Goal: Information Seeking & Learning: Compare options

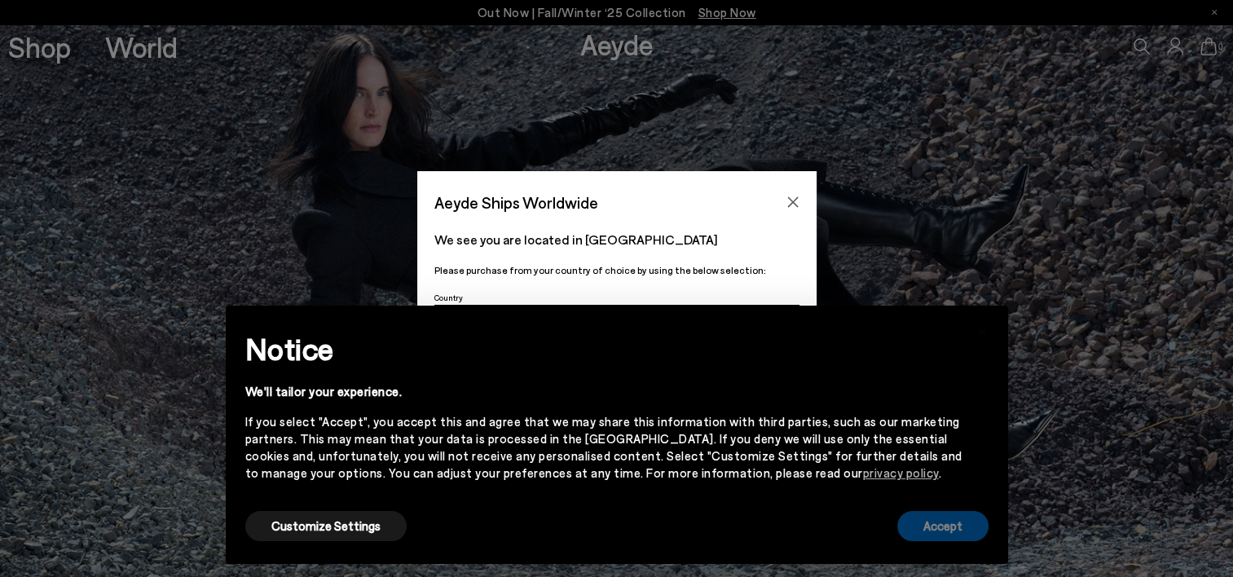
click at [962, 530] on button "Accept" at bounding box center [942, 526] width 91 height 30
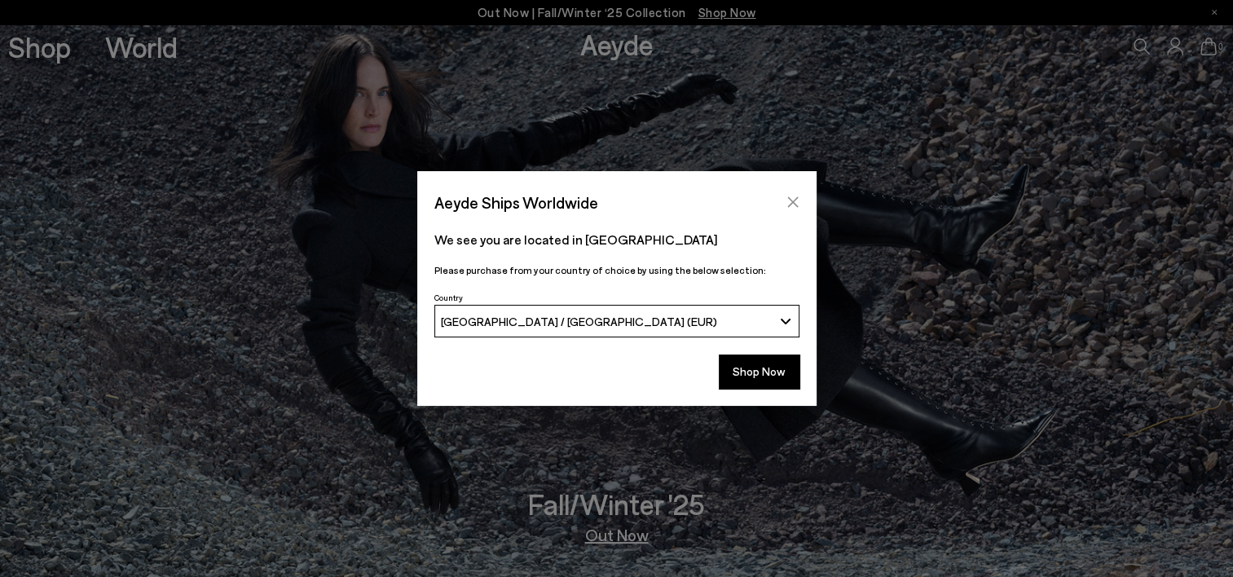
click at [789, 192] on button "Close" at bounding box center [792, 202] width 24 height 24
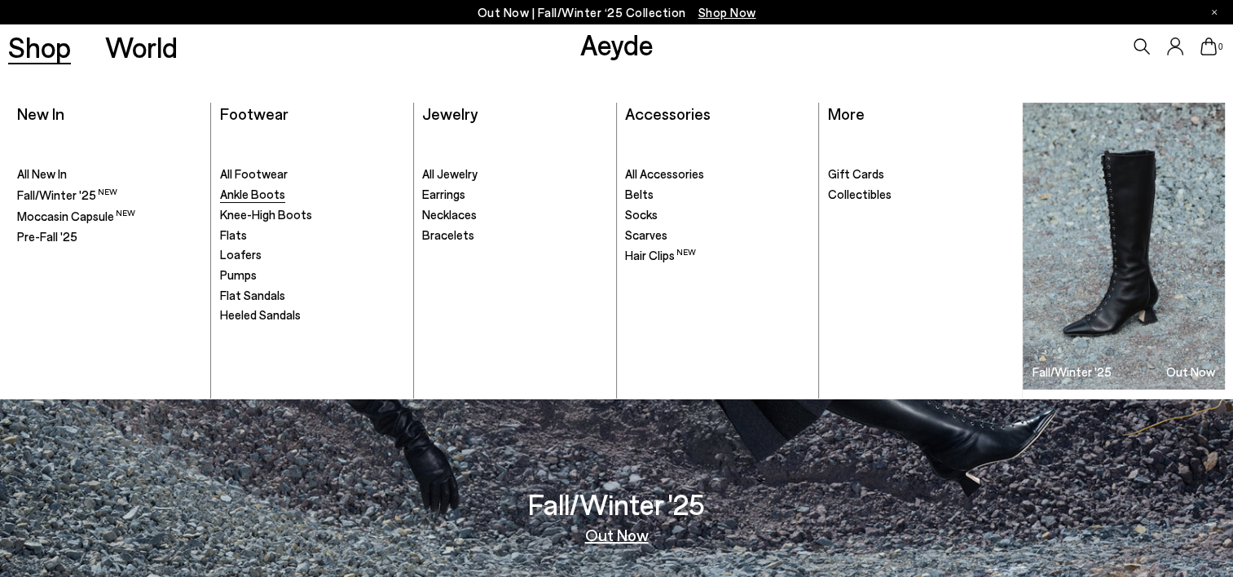
click at [266, 198] on span "Ankle Boots" at bounding box center [252, 194] width 65 height 15
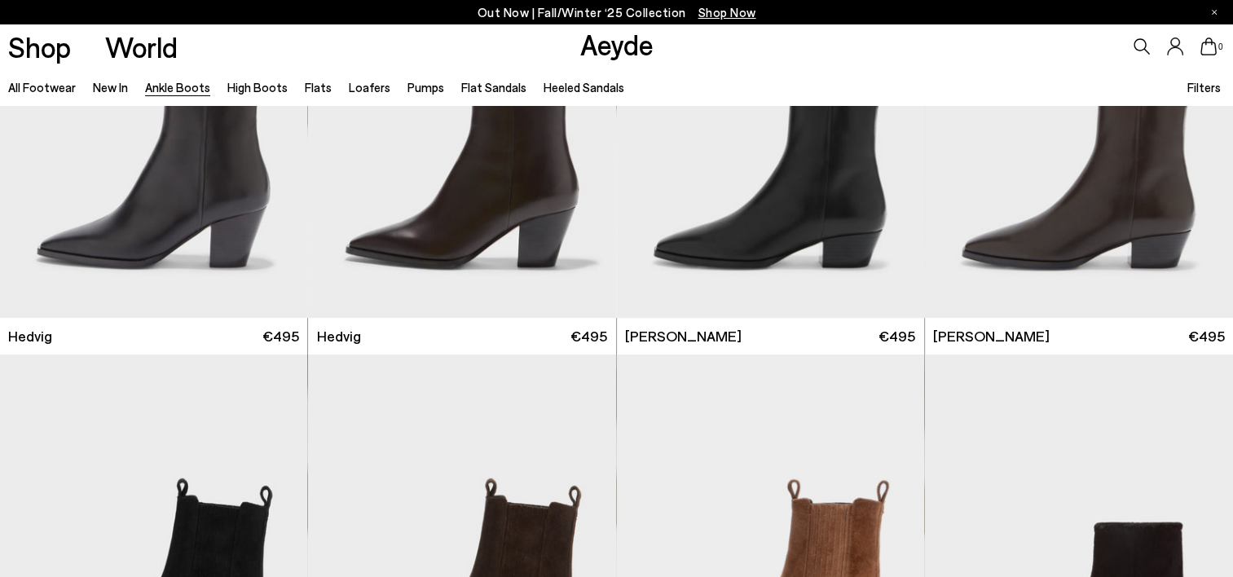
scroll to position [896, 0]
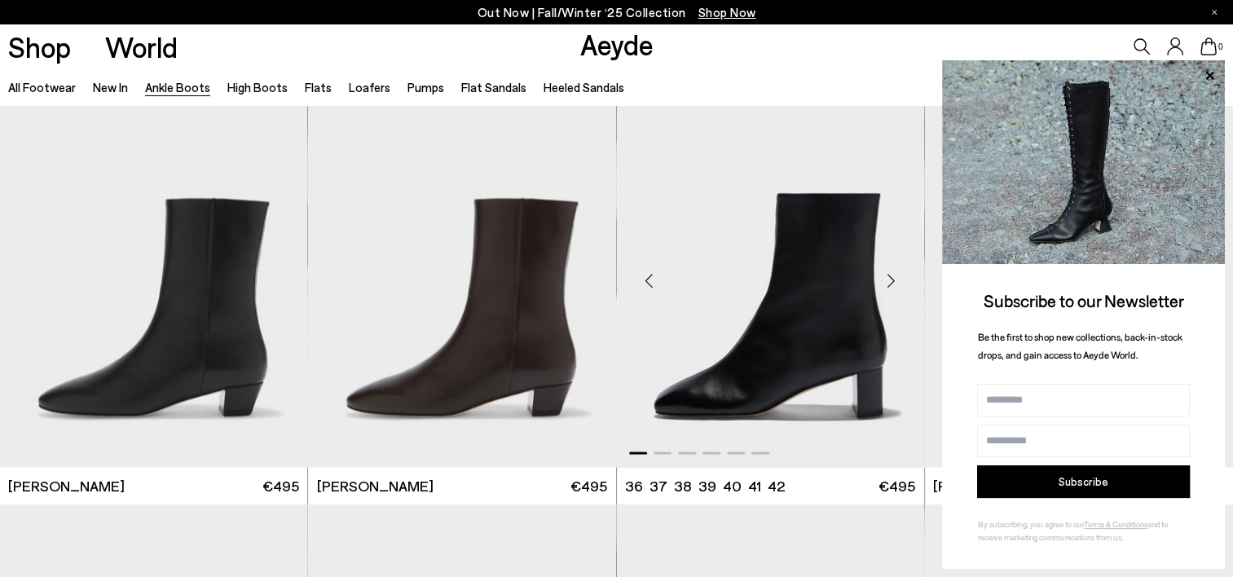
scroll to position [3285, 0]
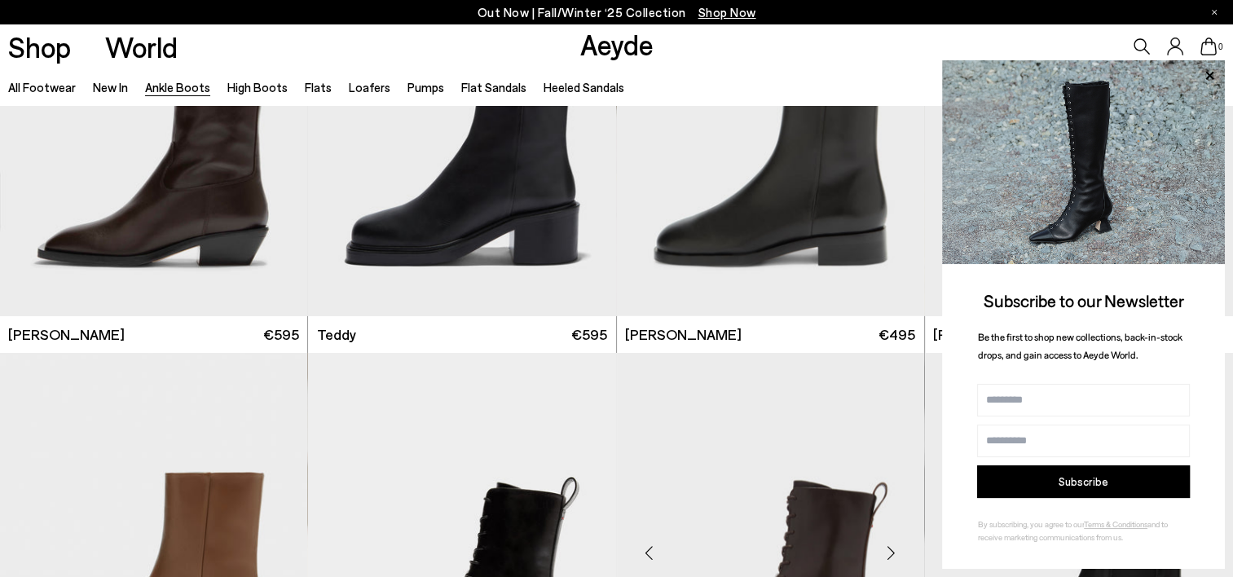
scroll to position [5377, 0]
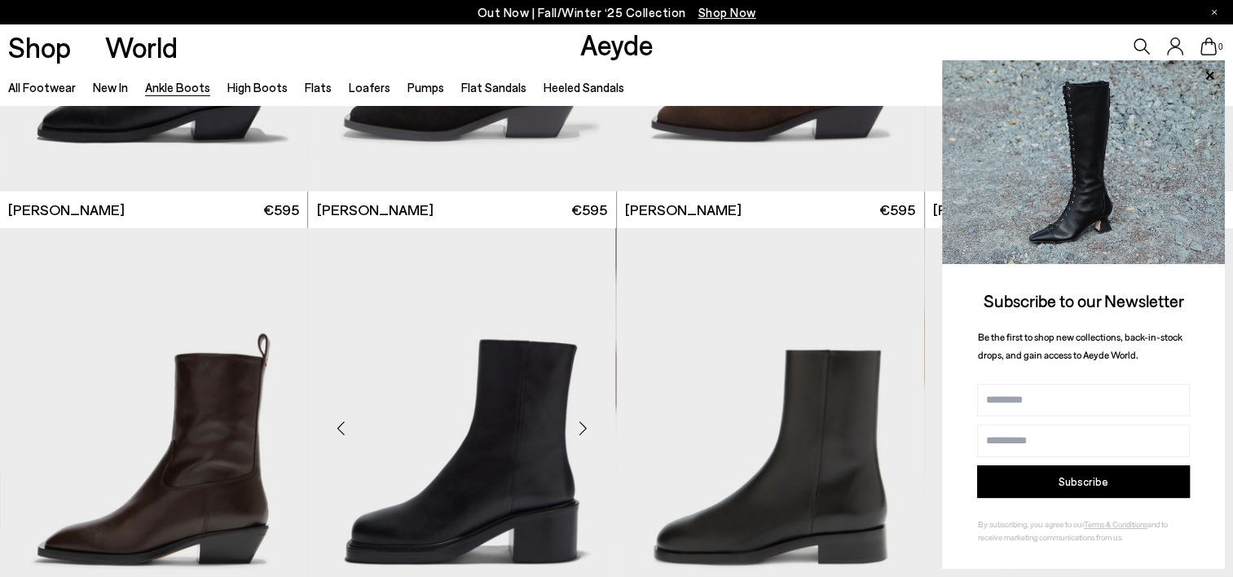
click at [502, 451] on img "1 / 6" at bounding box center [461, 421] width 307 height 386
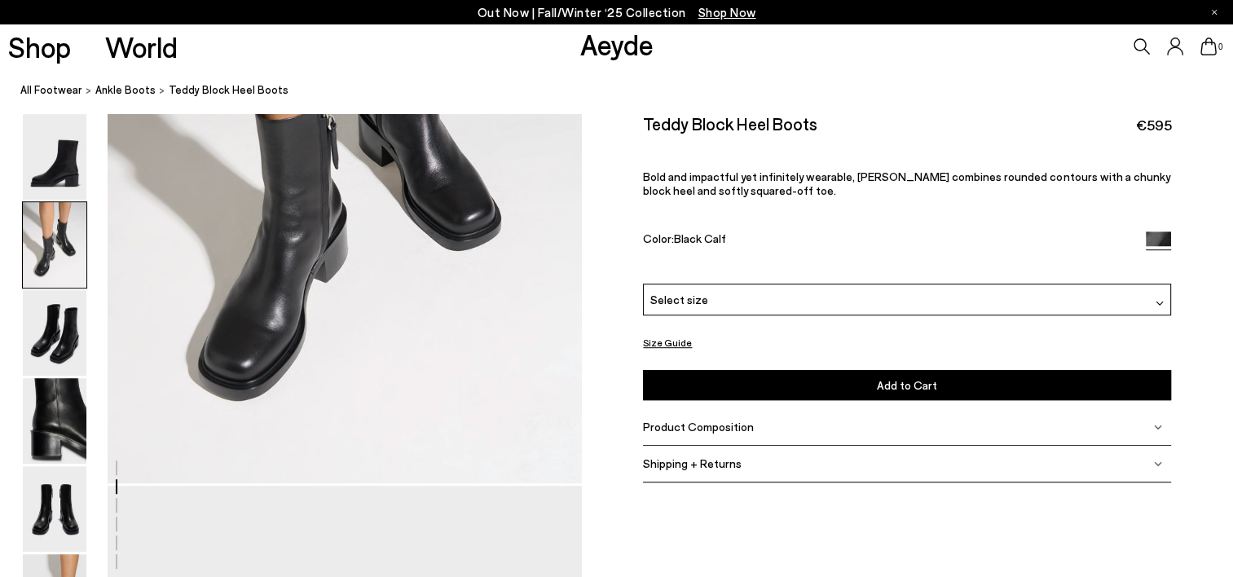
scroll to position [597, 0]
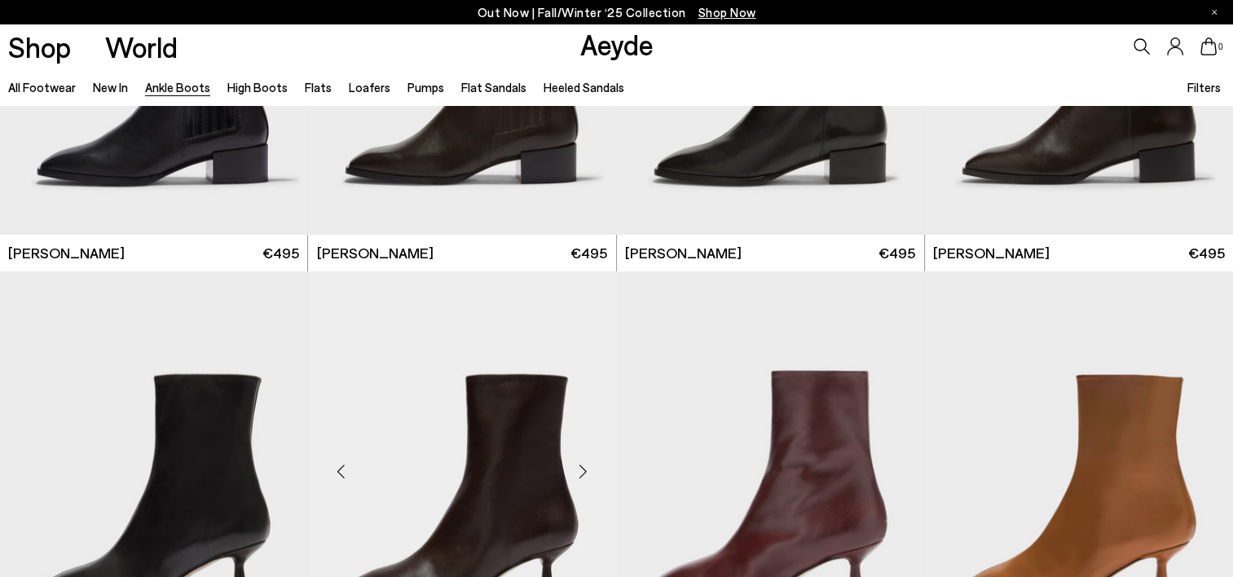
scroll to position [7746, 0]
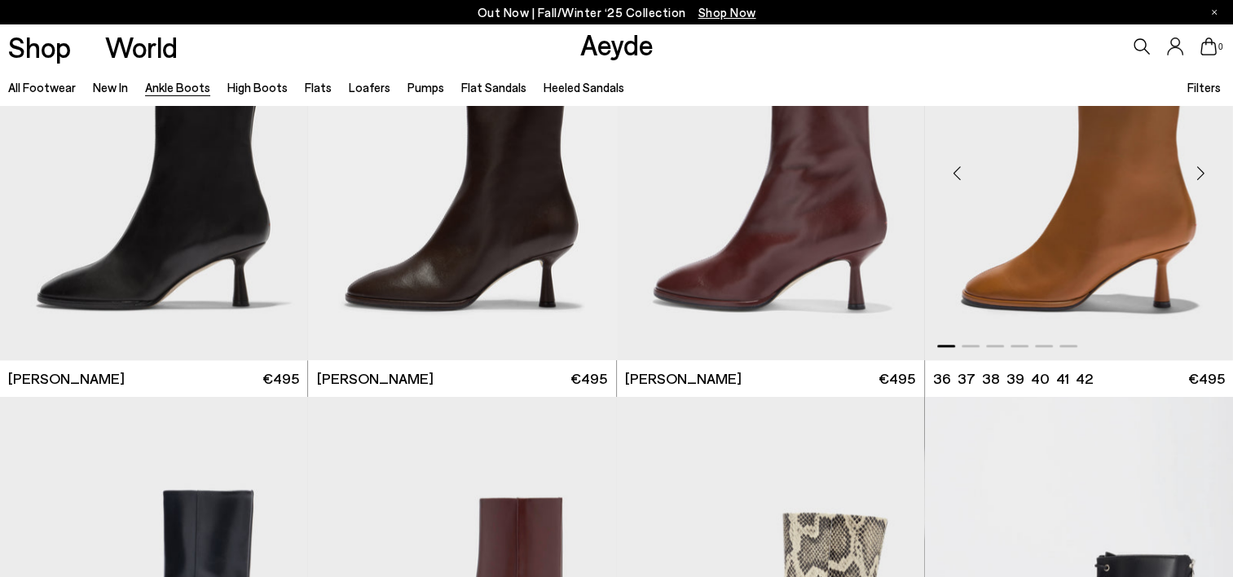
click at [1095, 226] on img "1 / 6" at bounding box center [1079, 166] width 308 height 386
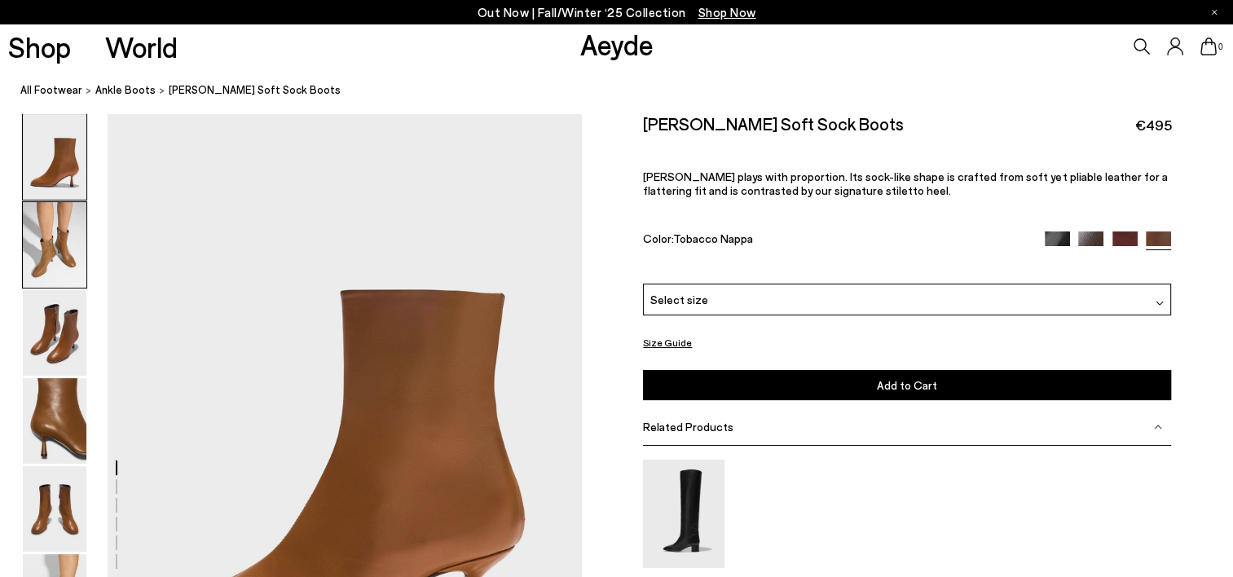
click at [46, 253] on img at bounding box center [55, 245] width 64 height 86
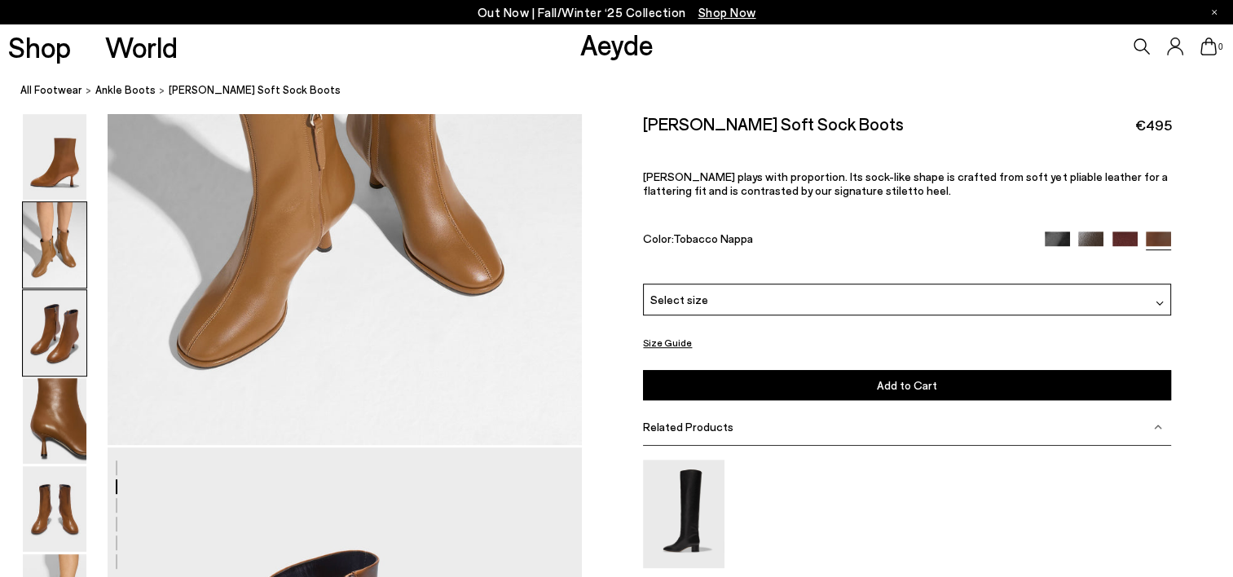
scroll to position [1233, 0]
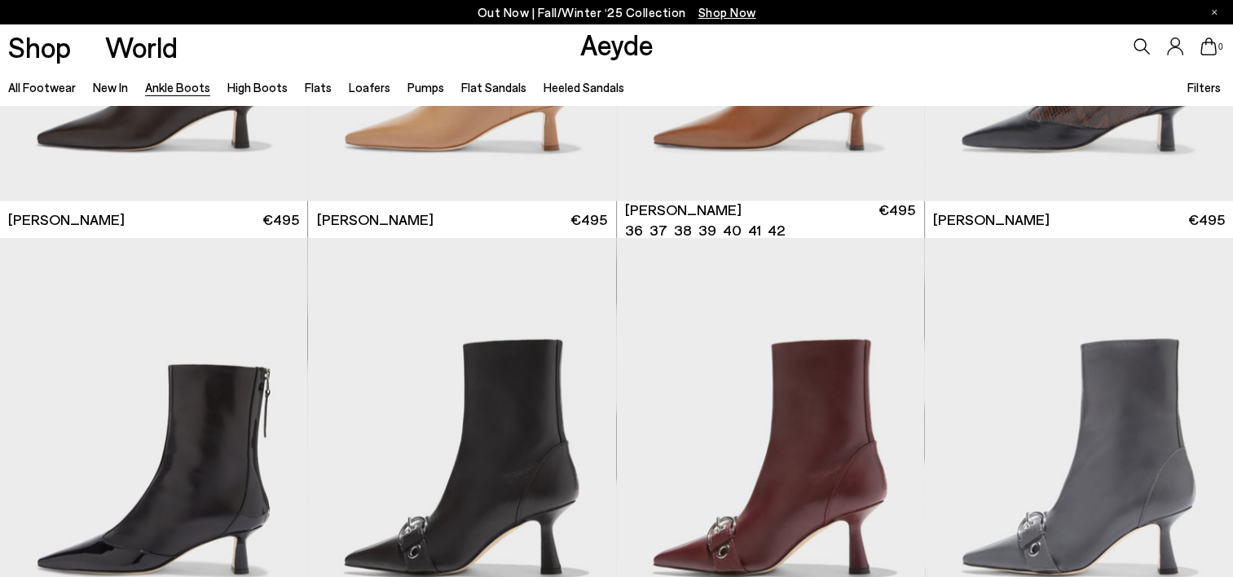
scroll to position [3799, 0]
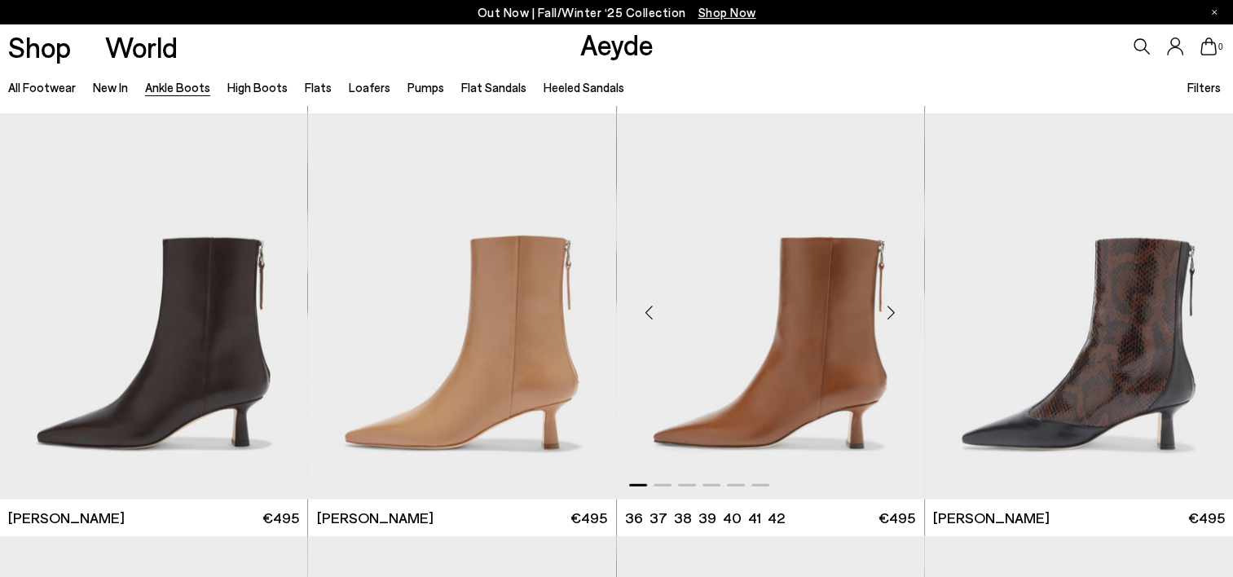
click at [831, 382] on img "1 / 6" at bounding box center [770, 306] width 307 height 386
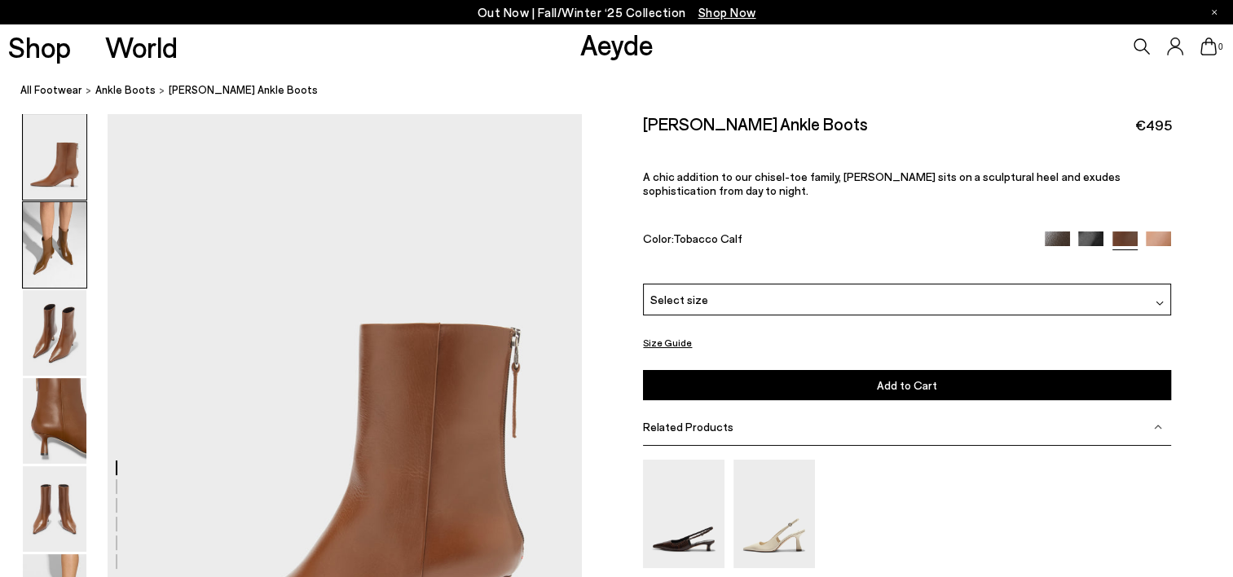
click at [29, 235] on img at bounding box center [55, 245] width 64 height 86
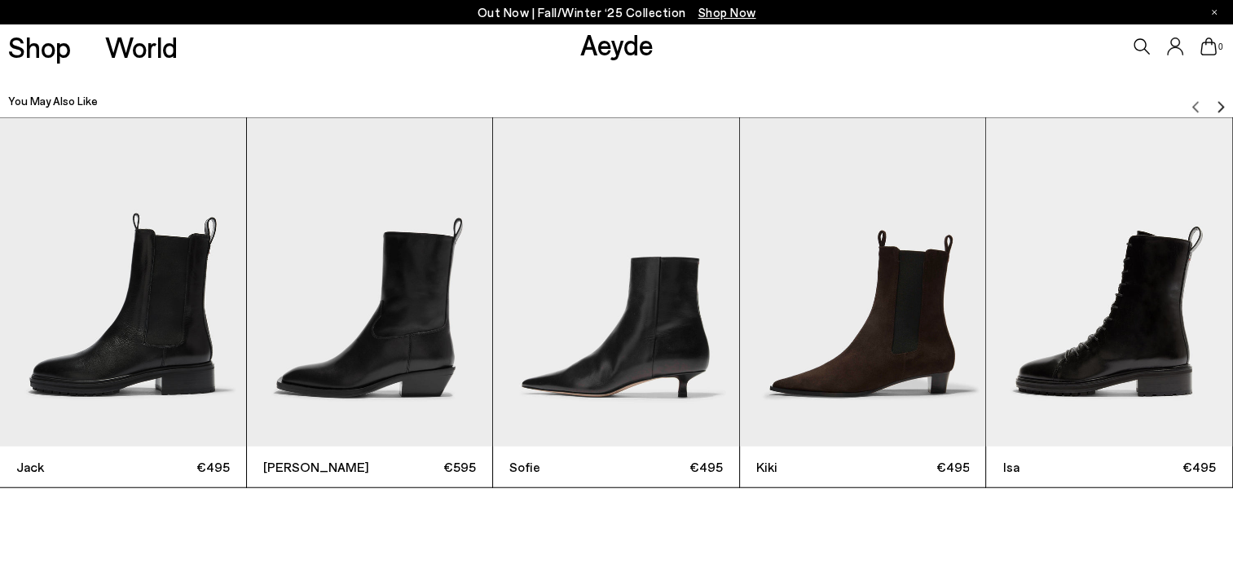
scroll to position [3324, 0]
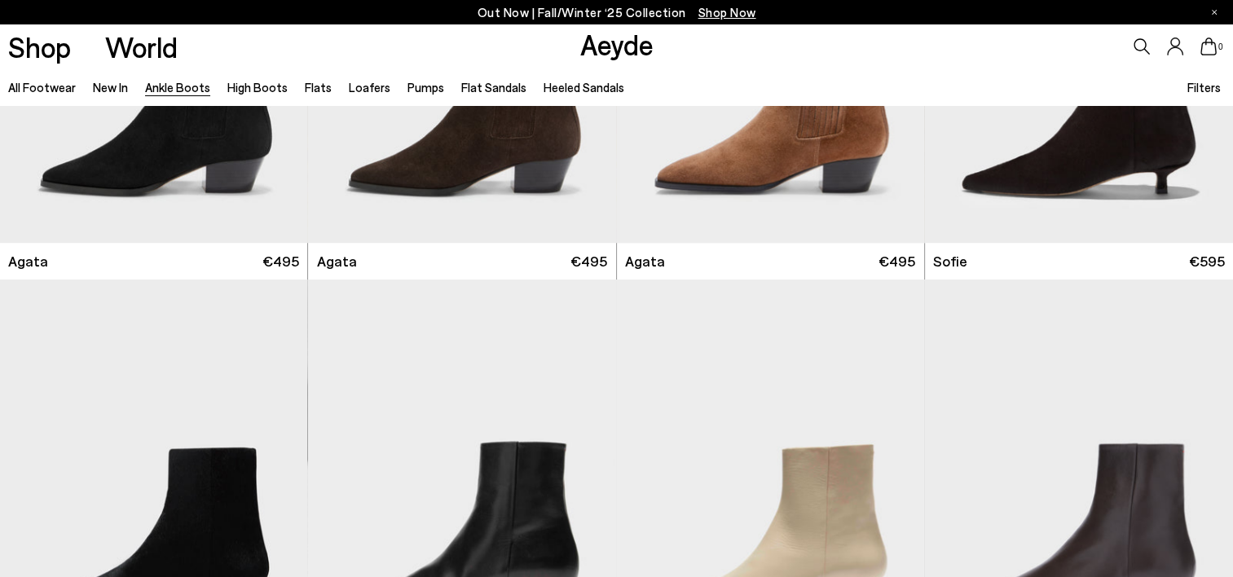
scroll to position [1394, 0]
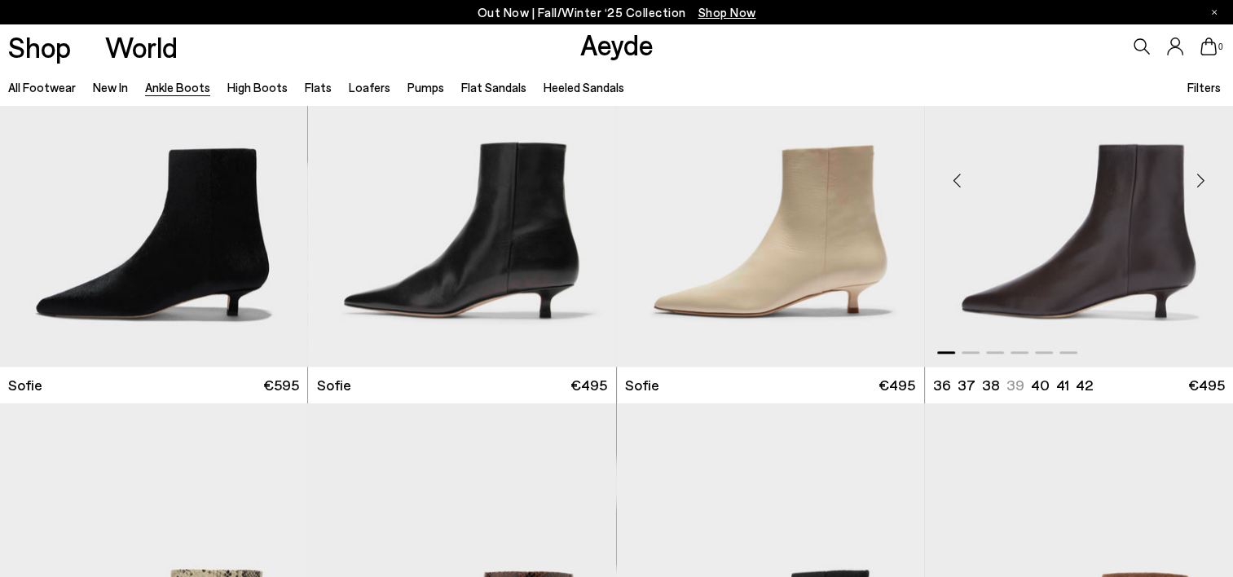
click at [1138, 261] on img "1 / 6" at bounding box center [1079, 173] width 308 height 386
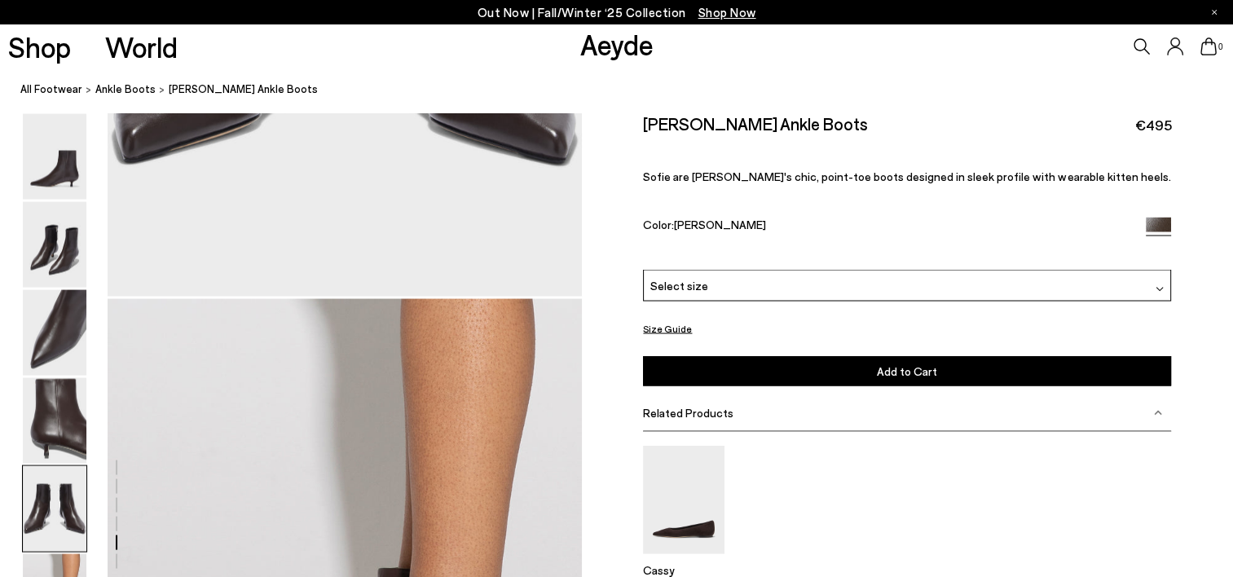
scroll to position [2688, 0]
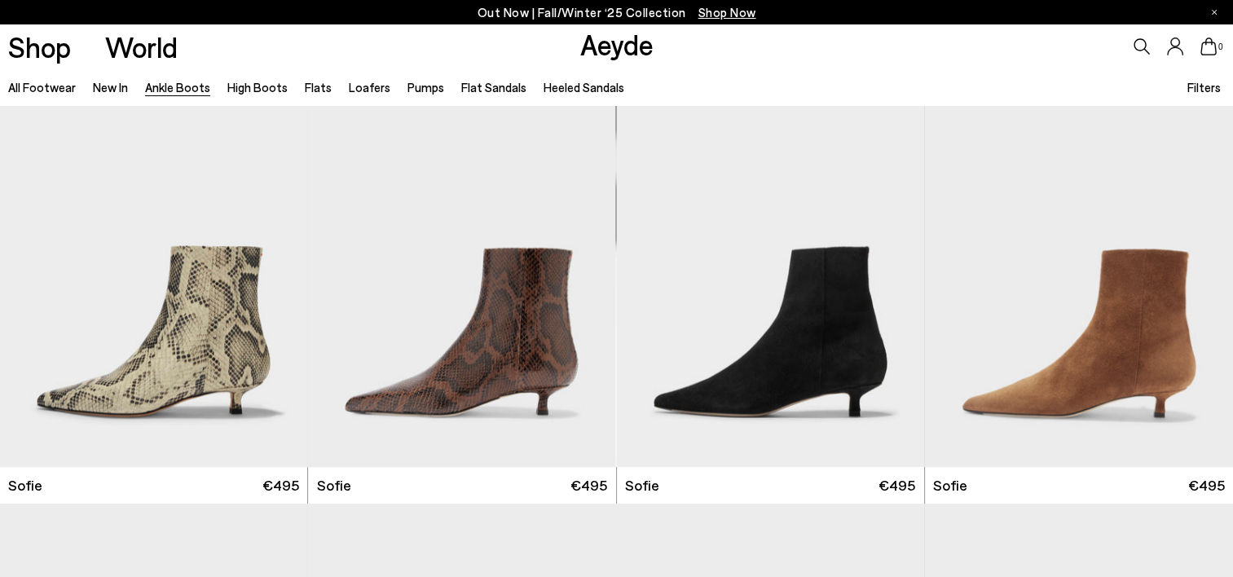
scroll to position [1708, 0]
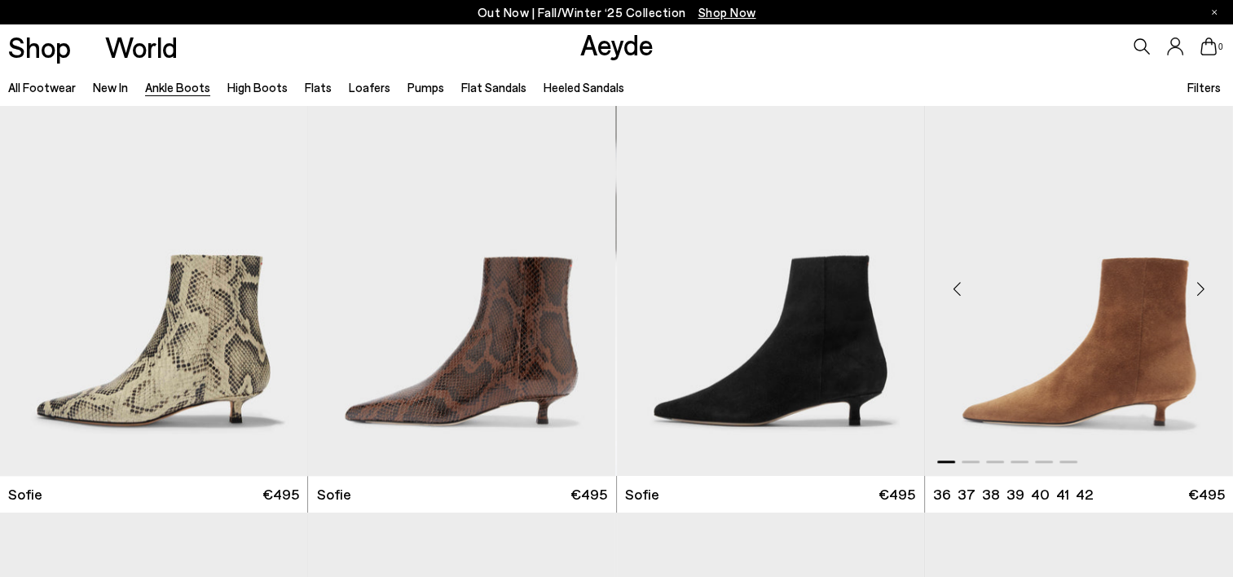
click at [1114, 336] on img "1 / 6" at bounding box center [1079, 282] width 308 height 386
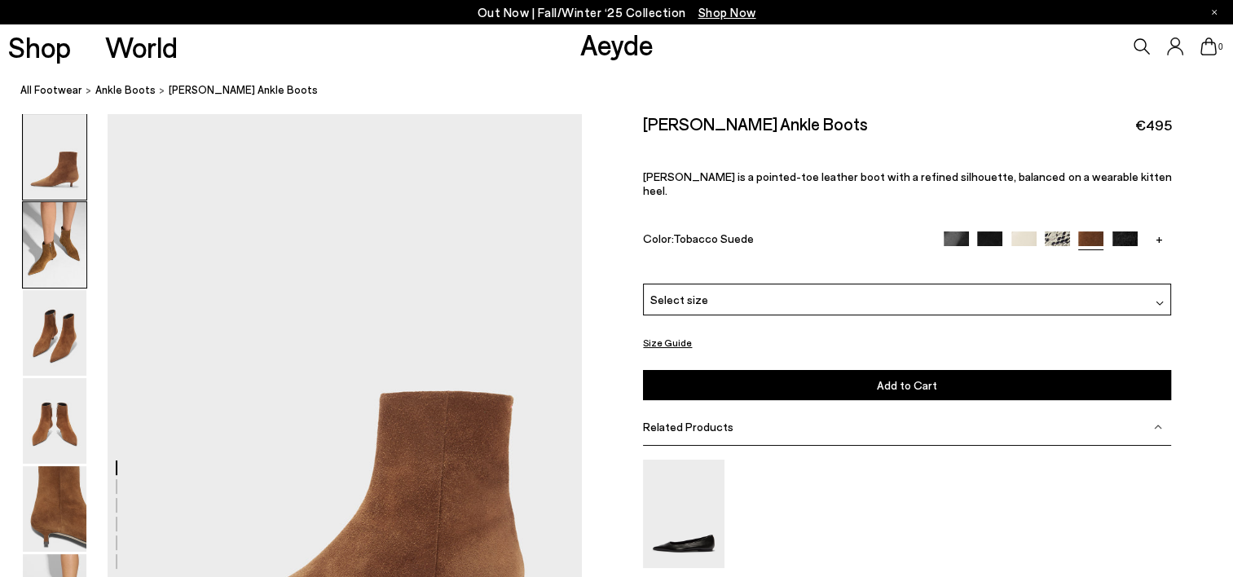
click at [81, 253] on img at bounding box center [55, 245] width 64 height 86
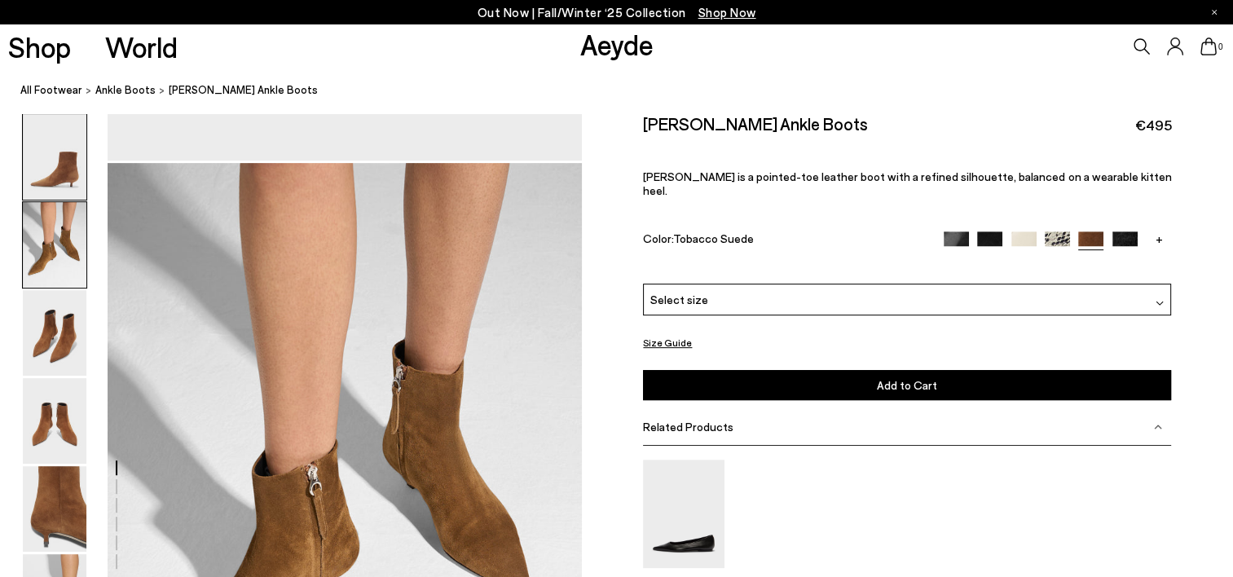
scroll to position [635, 0]
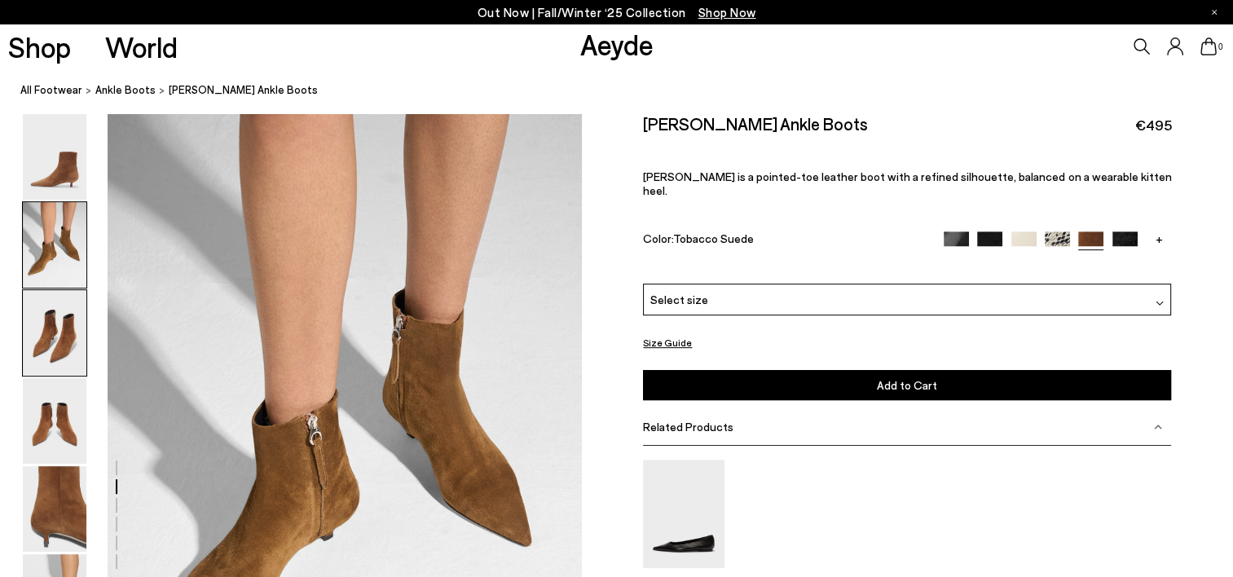
click at [49, 310] on img at bounding box center [55, 333] width 64 height 86
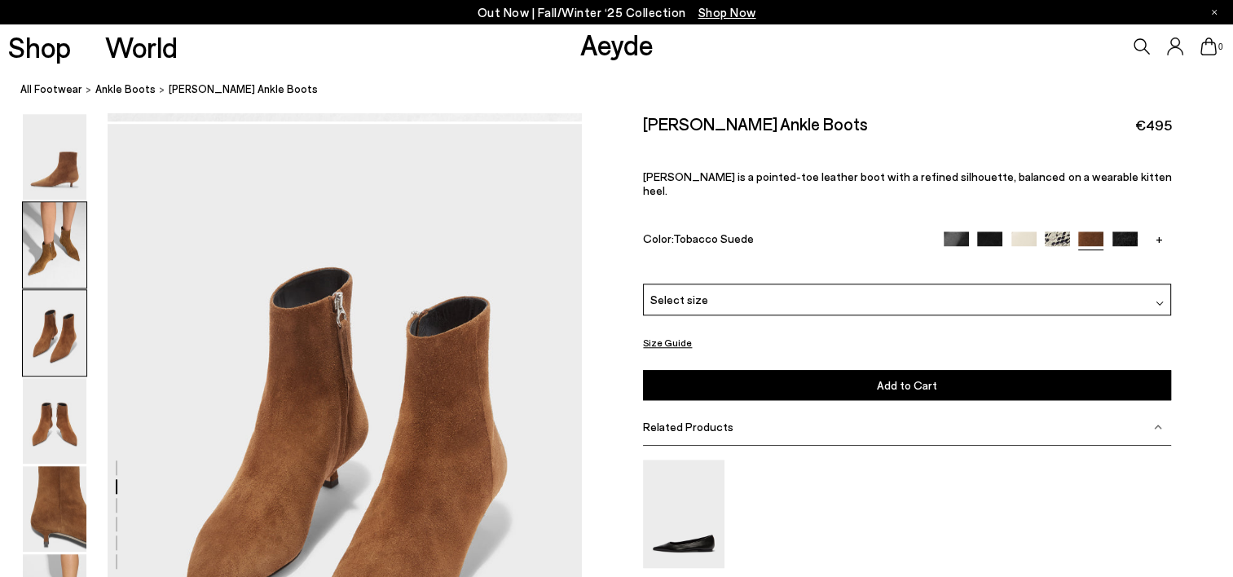
scroll to position [1270, 0]
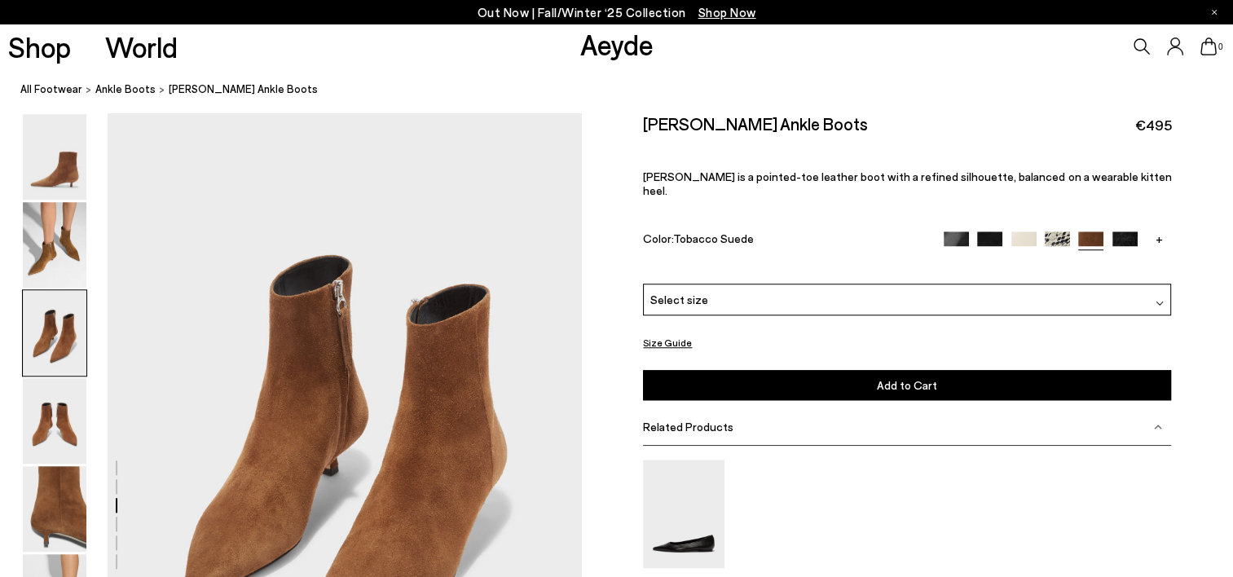
click at [41, 347] on img at bounding box center [55, 333] width 64 height 86
click at [36, 377] on div at bounding box center [54, 420] width 65 height 87
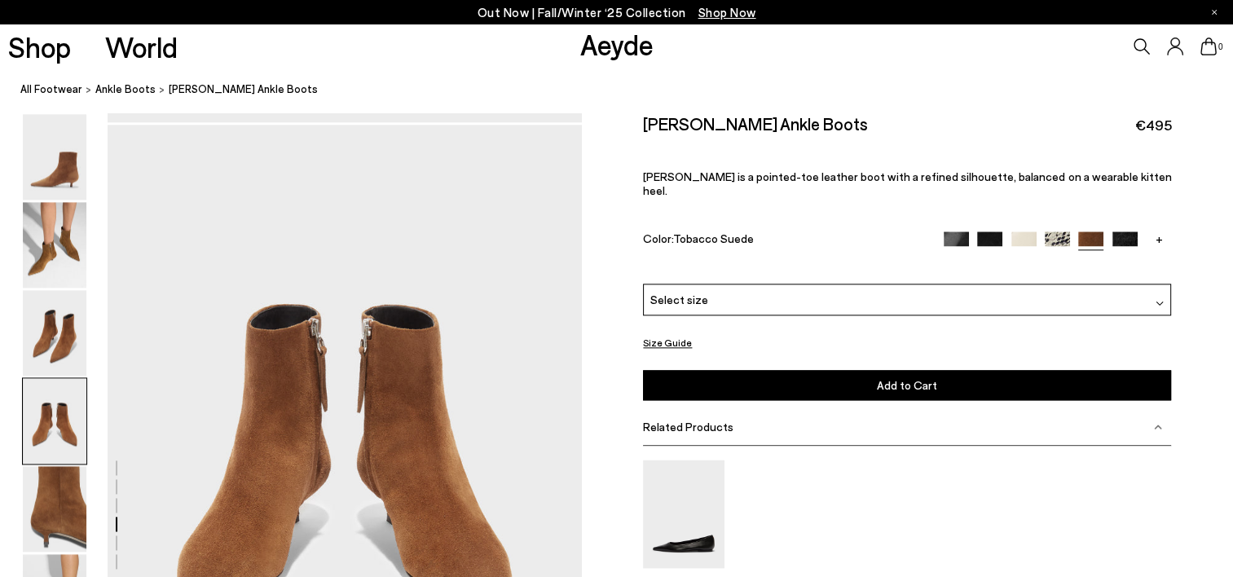
scroll to position [1904, 0]
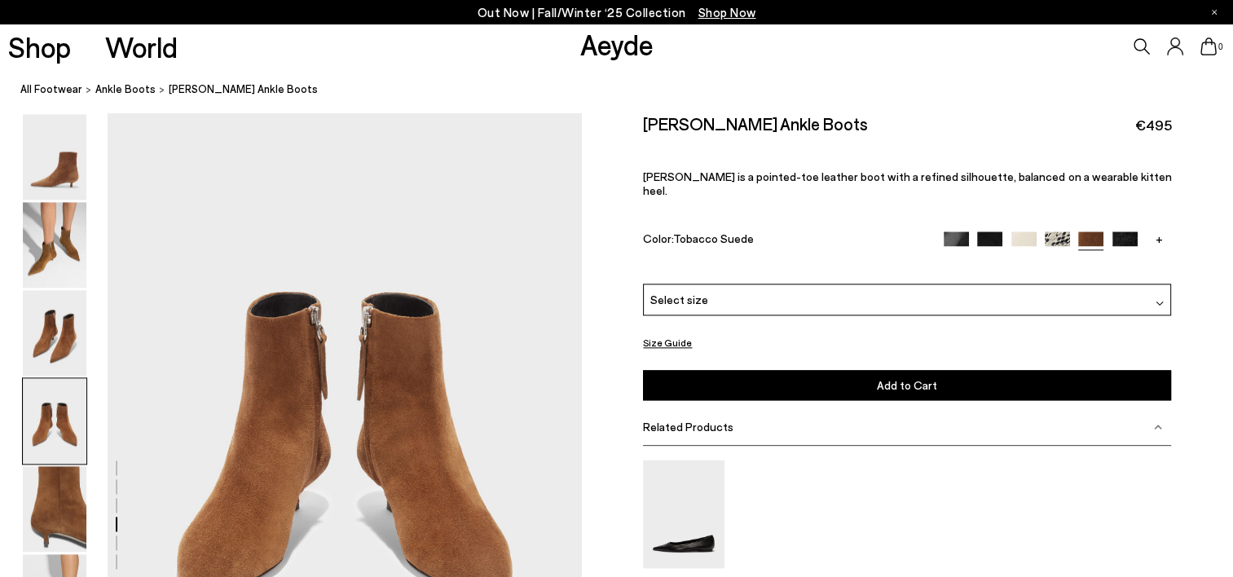
click at [36, 377] on div at bounding box center [54, 420] width 65 height 87
click at [41, 417] on img at bounding box center [55, 421] width 64 height 86
click at [52, 471] on img at bounding box center [55, 509] width 64 height 86
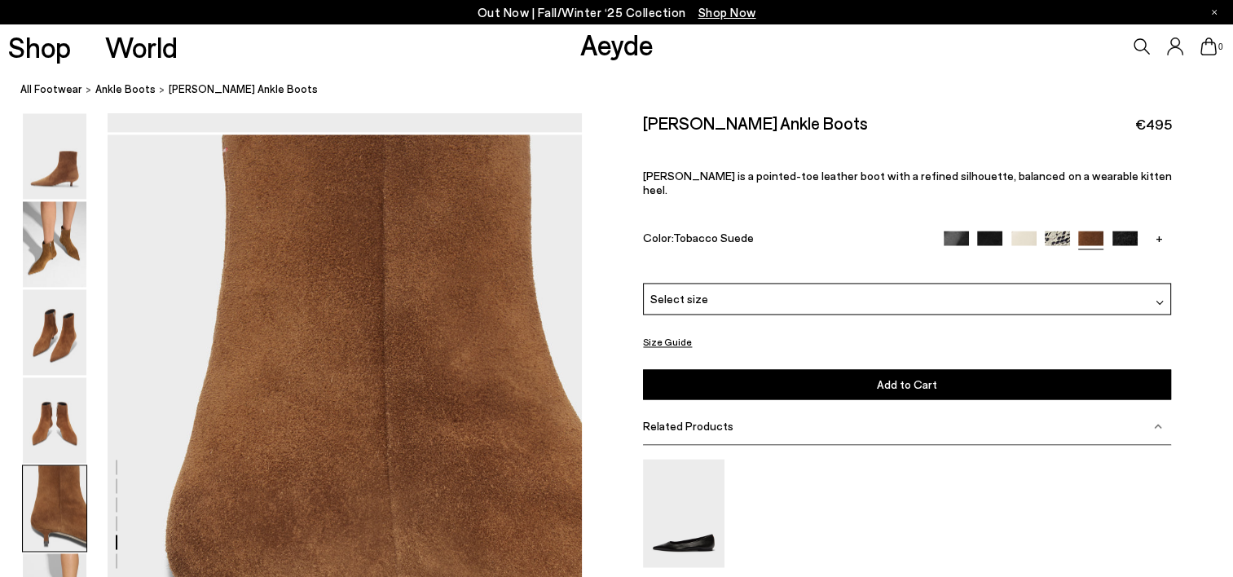
scroll to position [2538, 0]
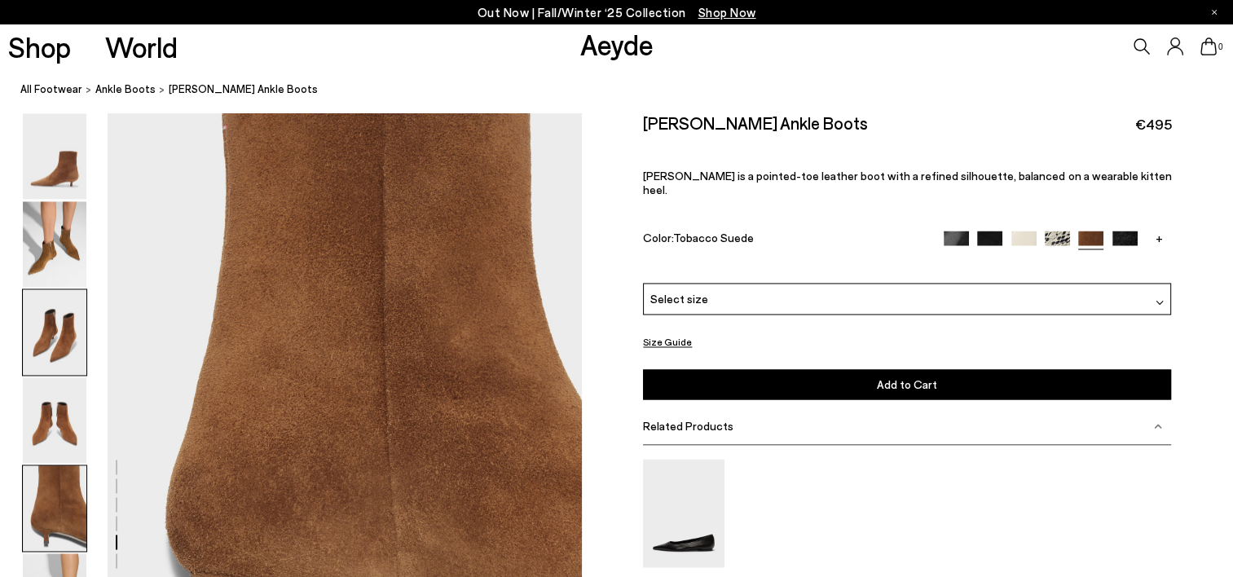
click at [52, 344] on img at bounding box center [55, 333] width 64 height 86
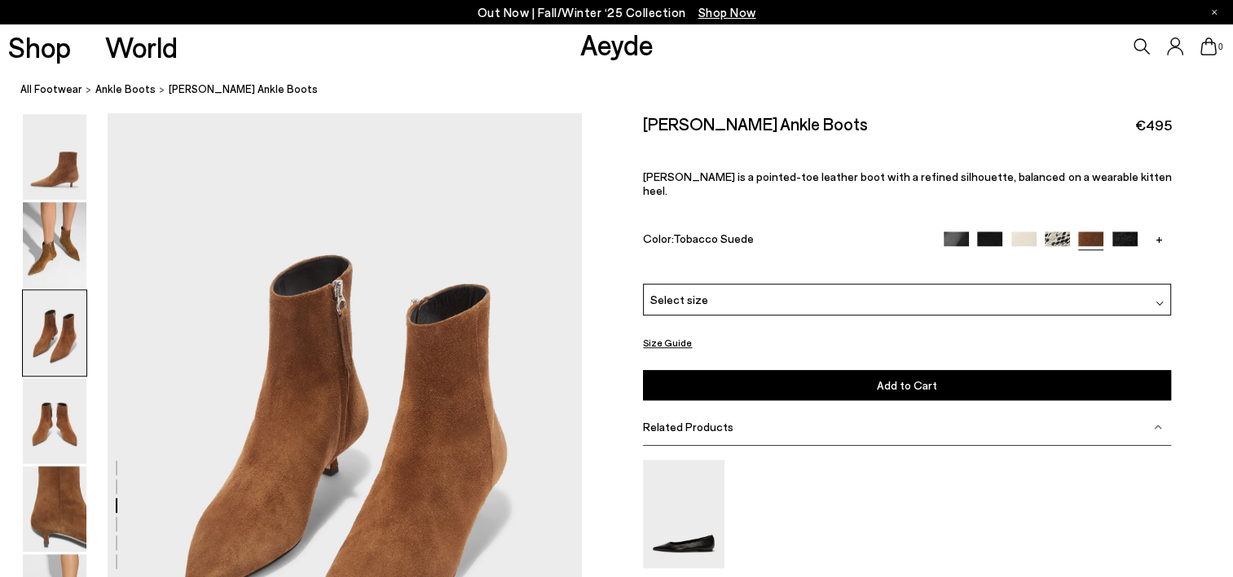
scroll to position [1568, 0]
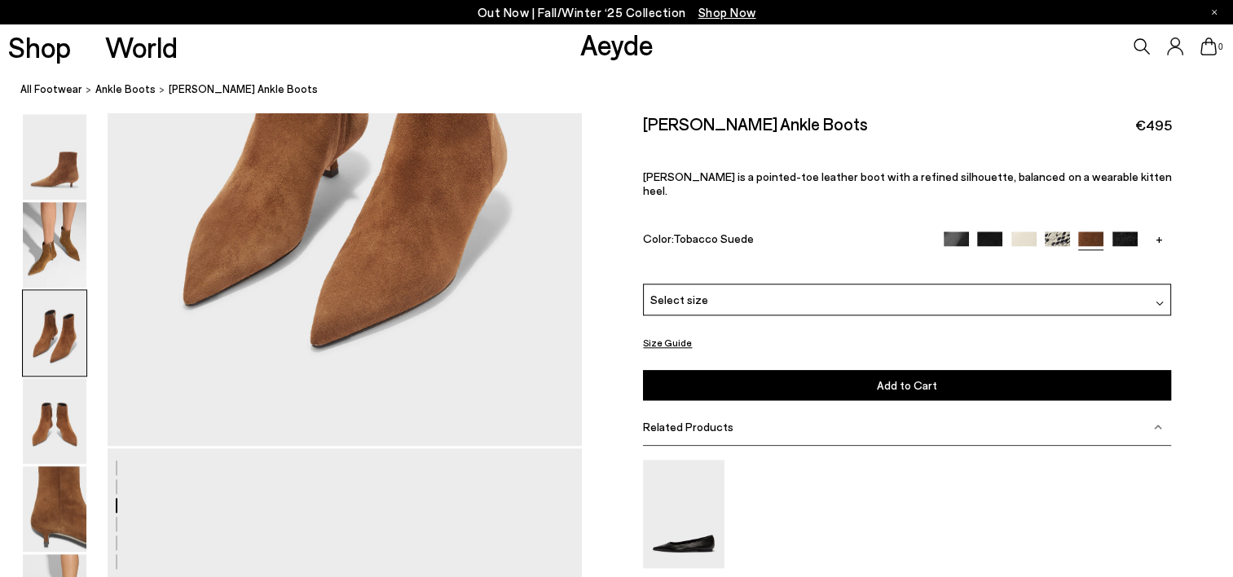
click at [1119, 231] on img at bounding box center [1124, 243] width 25 height 25
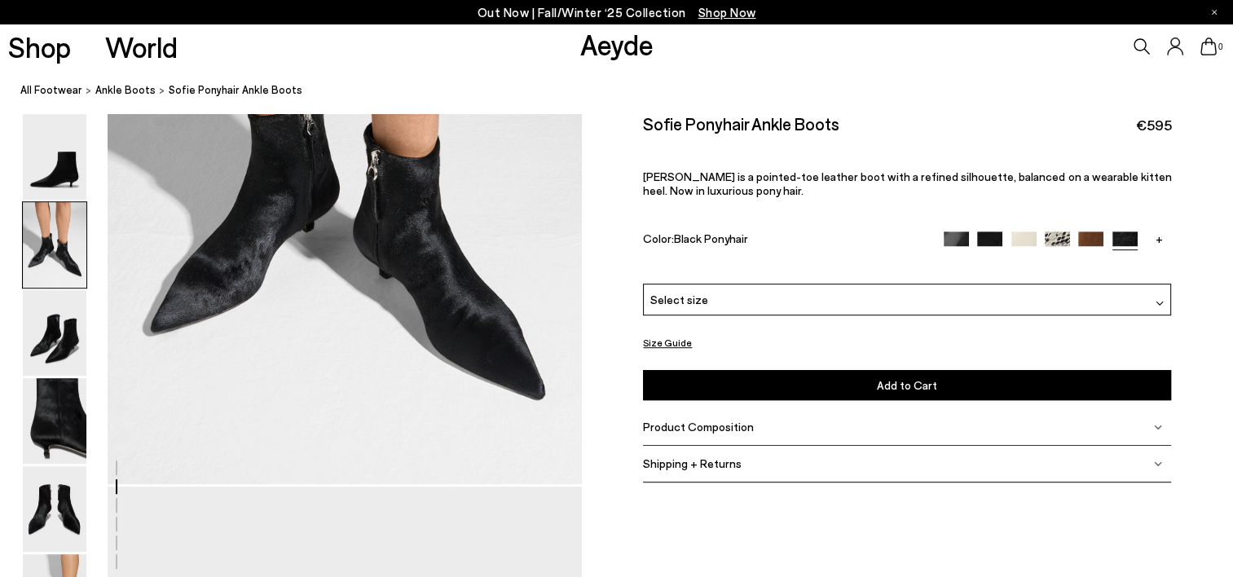
scroll to position [896, 0]
click at [986, 237] on img at bounding box center [989, 243] width 25 height 25
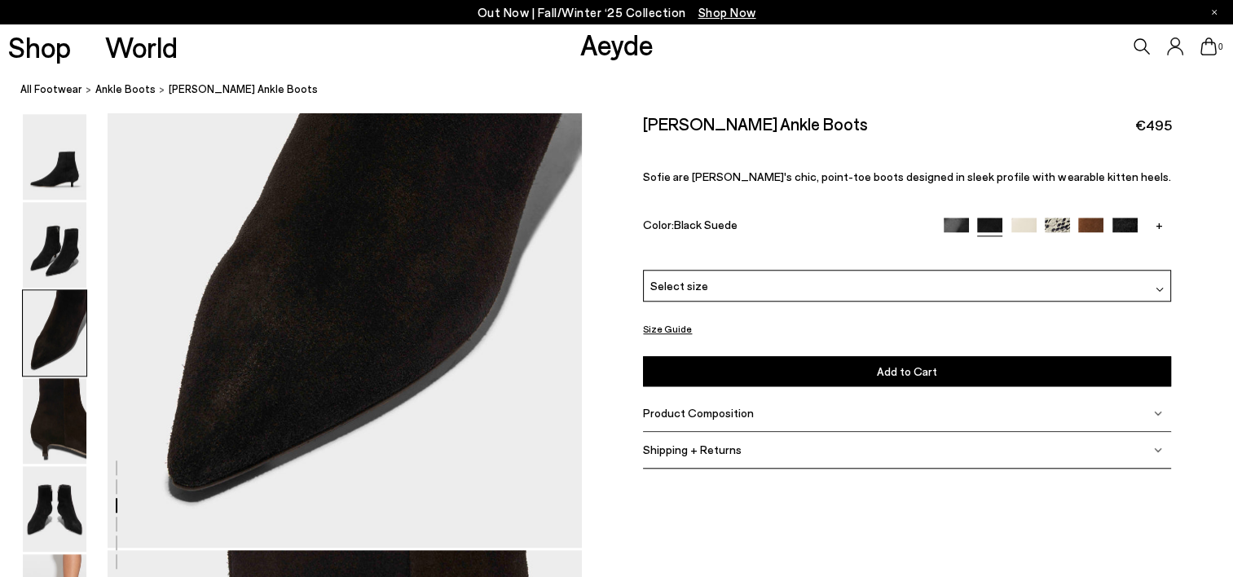
scroll to position [1493, 0]
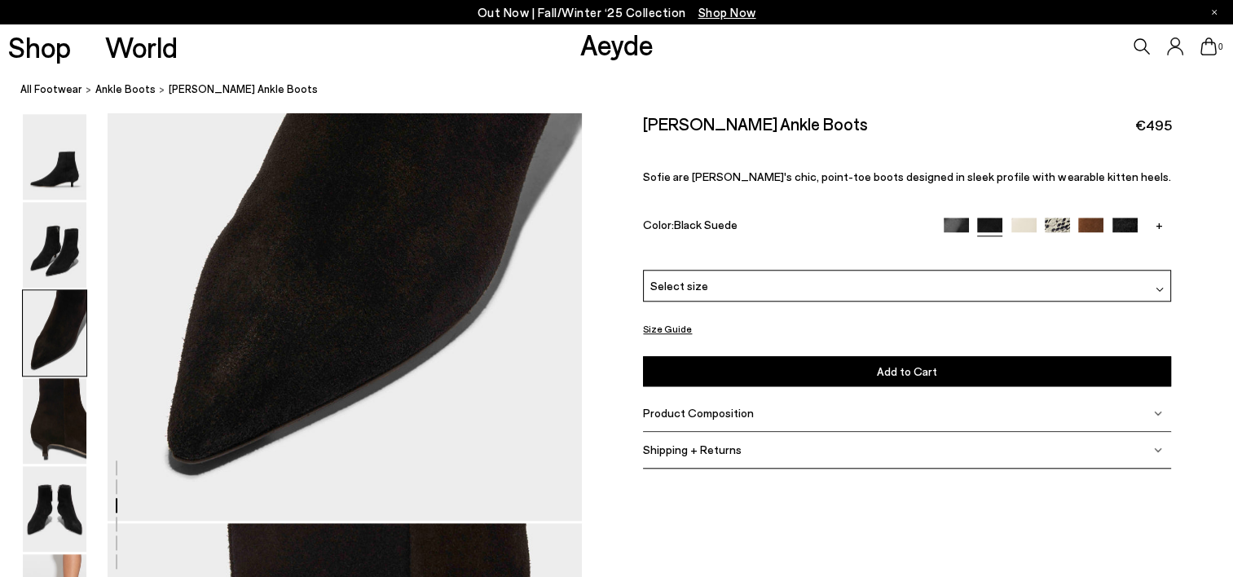
click at [956, 227] on img at bounding box center [955, 230] width 25 height 25
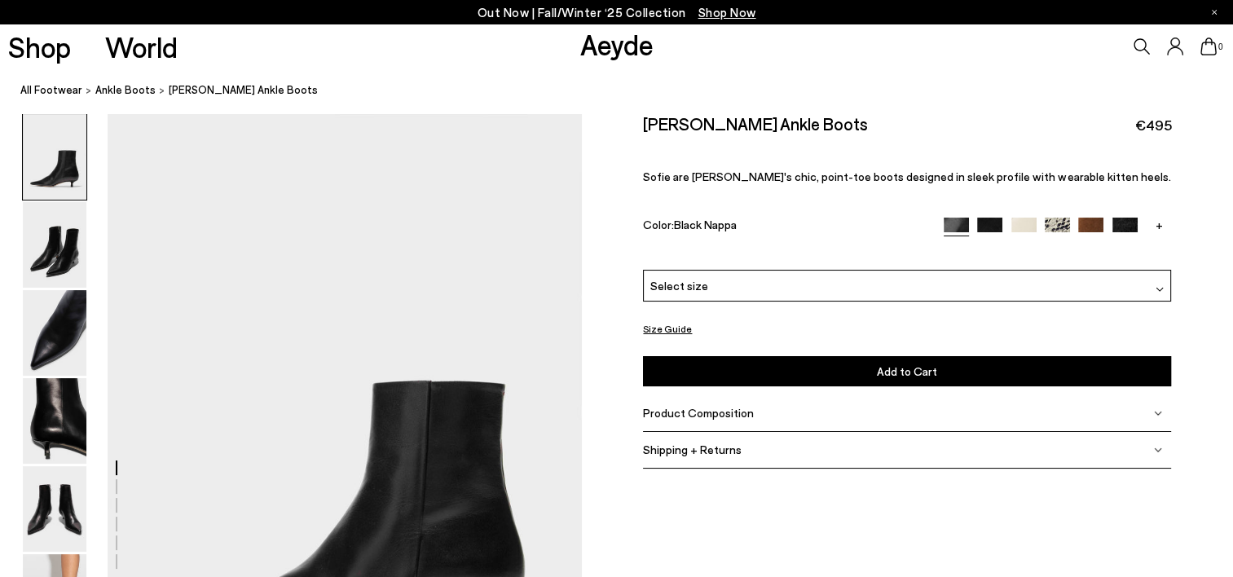
click at [1154, 227] on link "+" at bounding box center [1157, 225] width 25 height 15
click at [1127, 226] on img at bounding box center [1124, 230] width 25 height 25
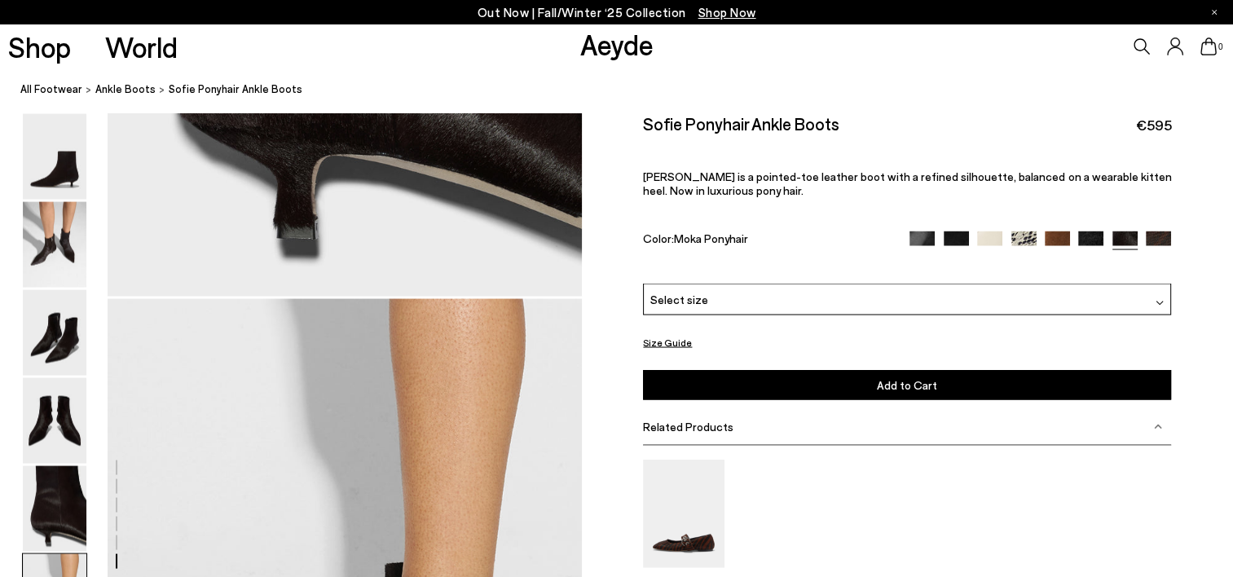
scroll to position [3285, 0]
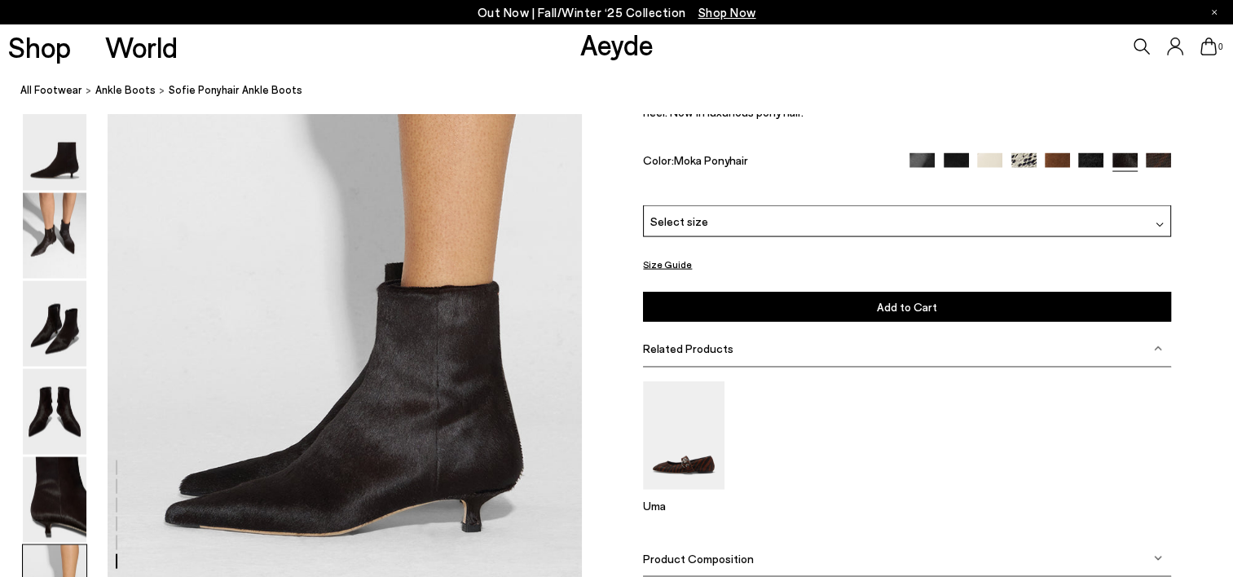
click at [1057, 161] on img at bounding box center [1056, 165] width 25 height 25
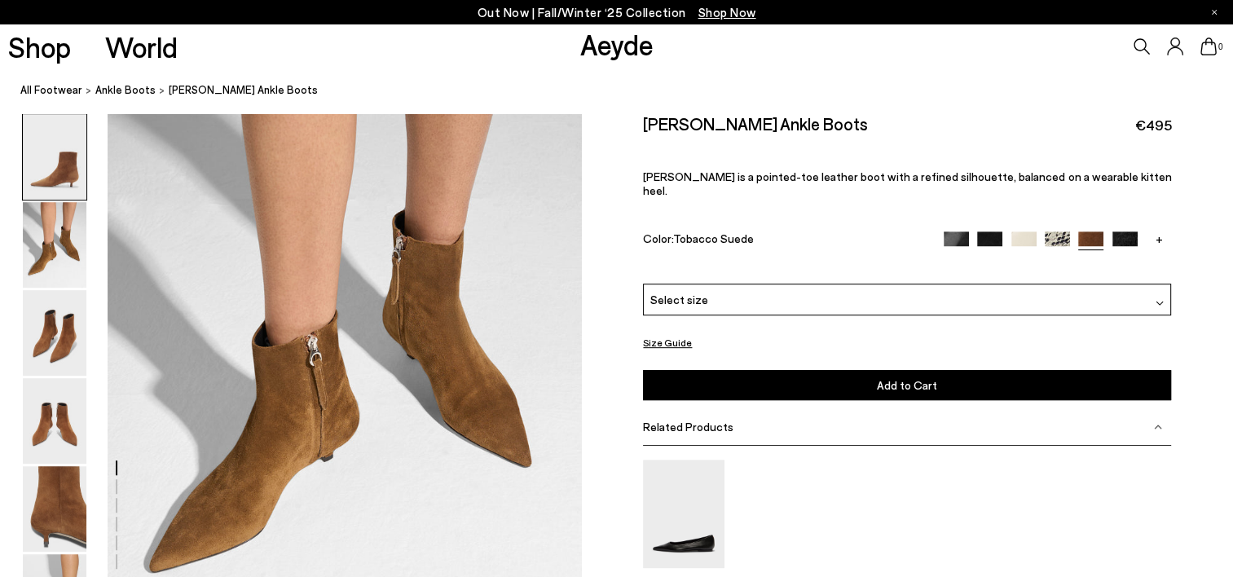
scroll to position [896, 0]
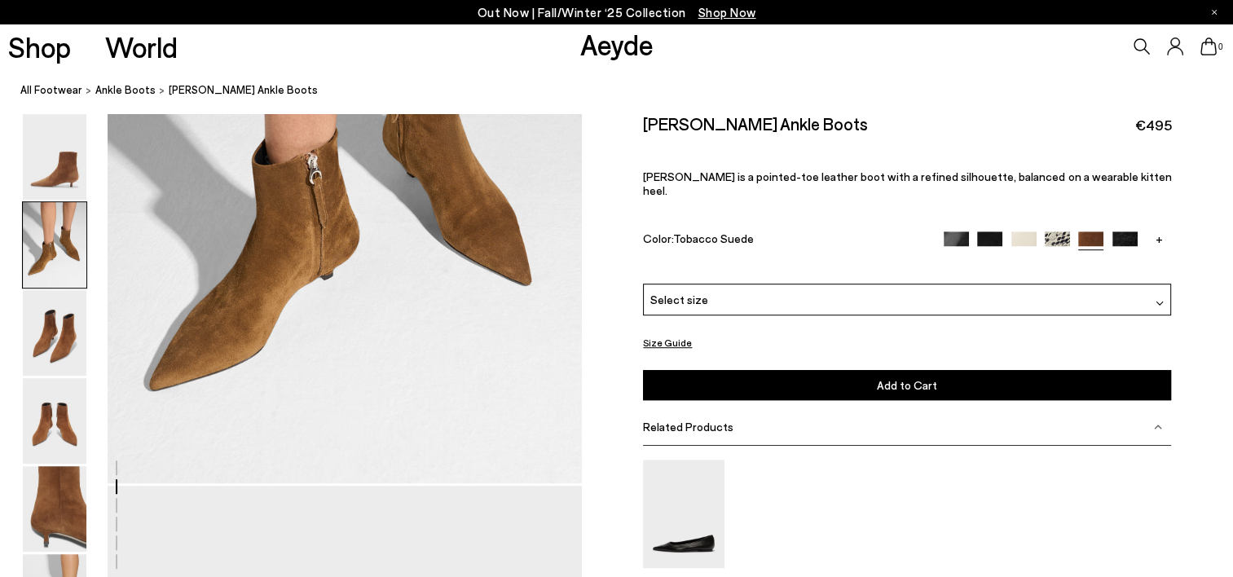
click at [1160, 231] on link "+" at bounding box center [1157, 238] width 25 height 15
click at [1160, 231] on img at bounding box center [1157, 243] width 25 height 25
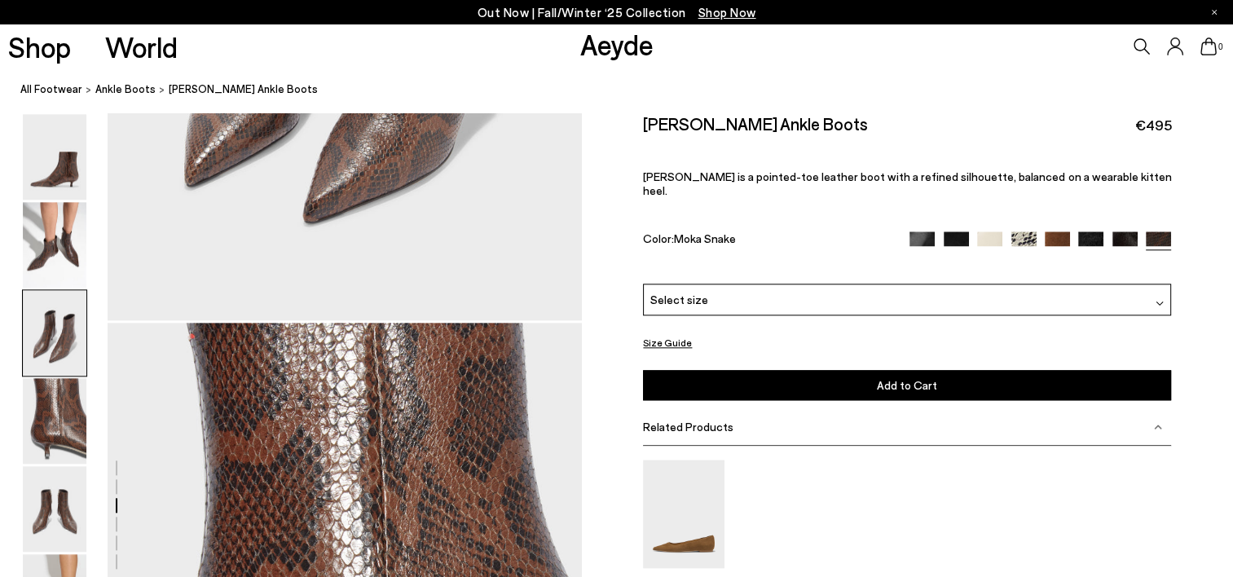
scroll to position [1493, 0]
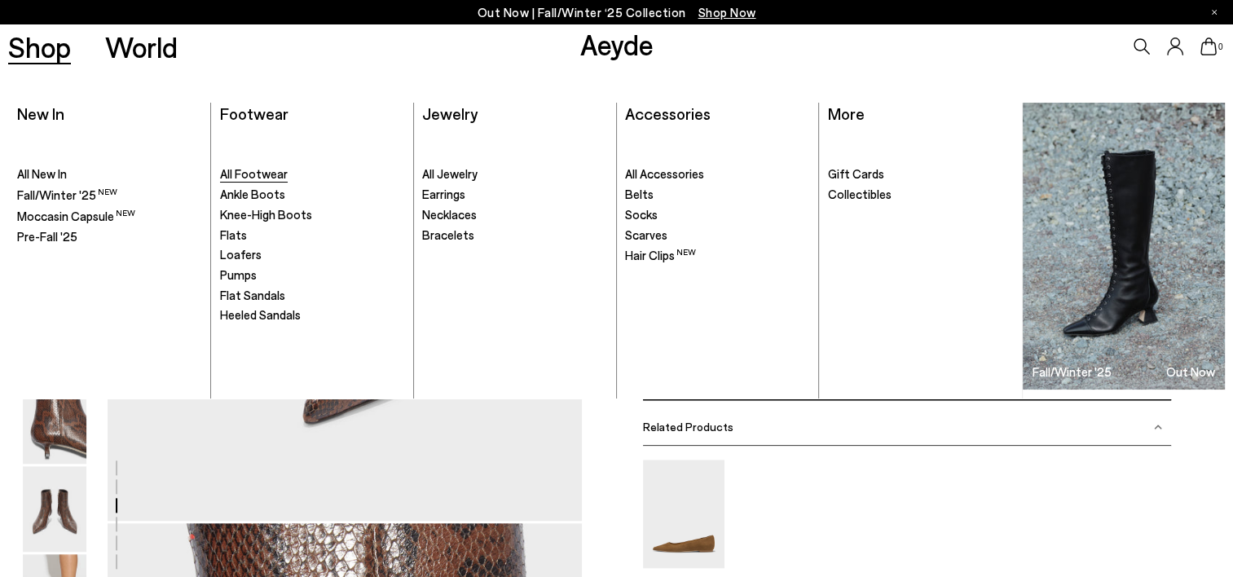
click at [275, 178] on span "All Footwear" at bounding box center [254, 173] width 68 height 15
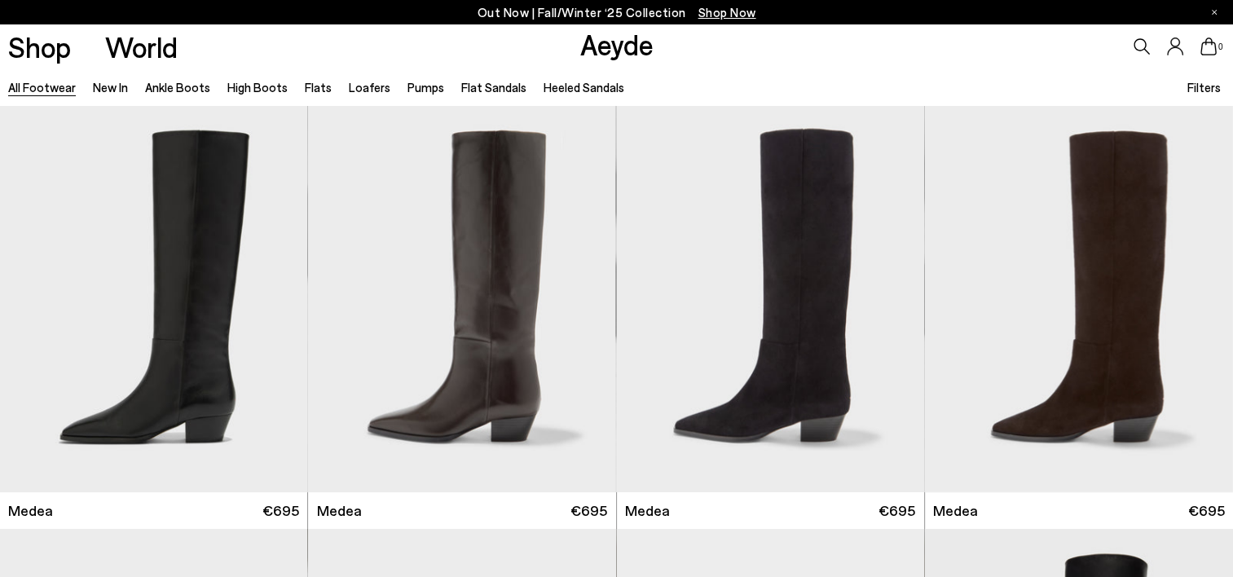
click at [1210, 93] on span "Filters" at bounding box center [1202, 87] width 33 height 15
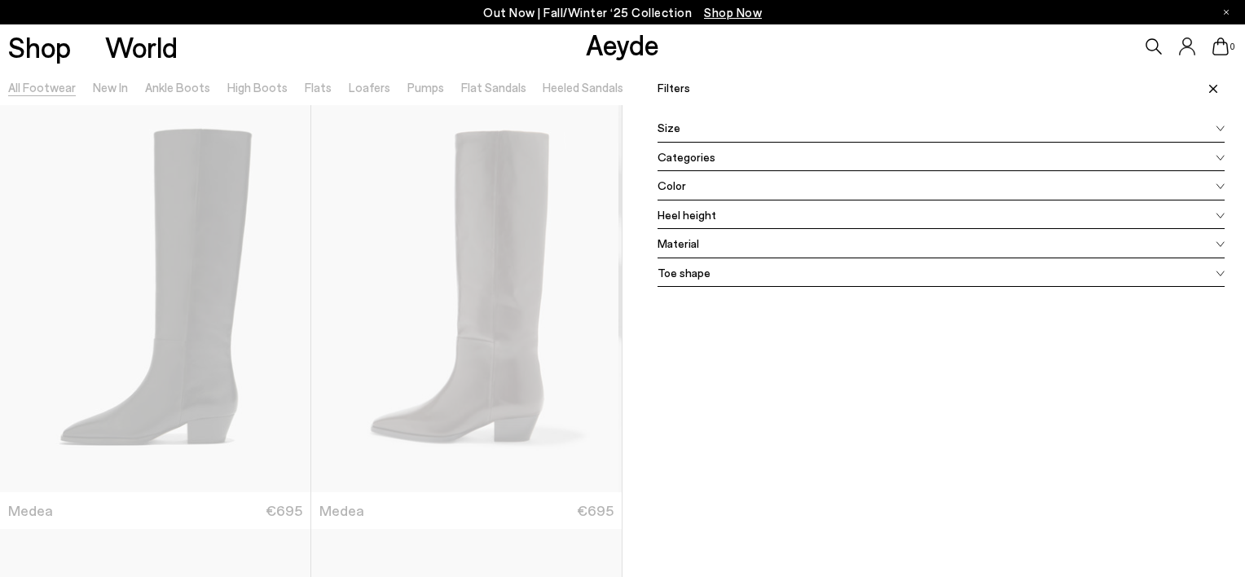
click at [685, 187] on div "Color" at bounding box center [940, 185] width 567 height 29
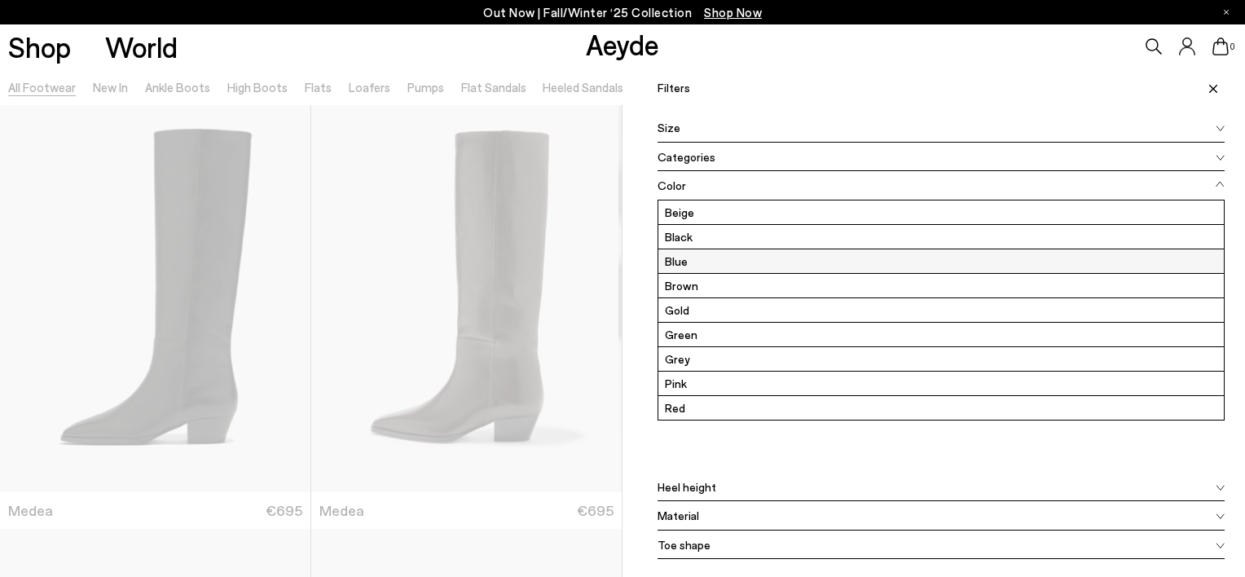
click at [685, 266] on label "Blue" at bounding box center [940, 261] width 565 height 24
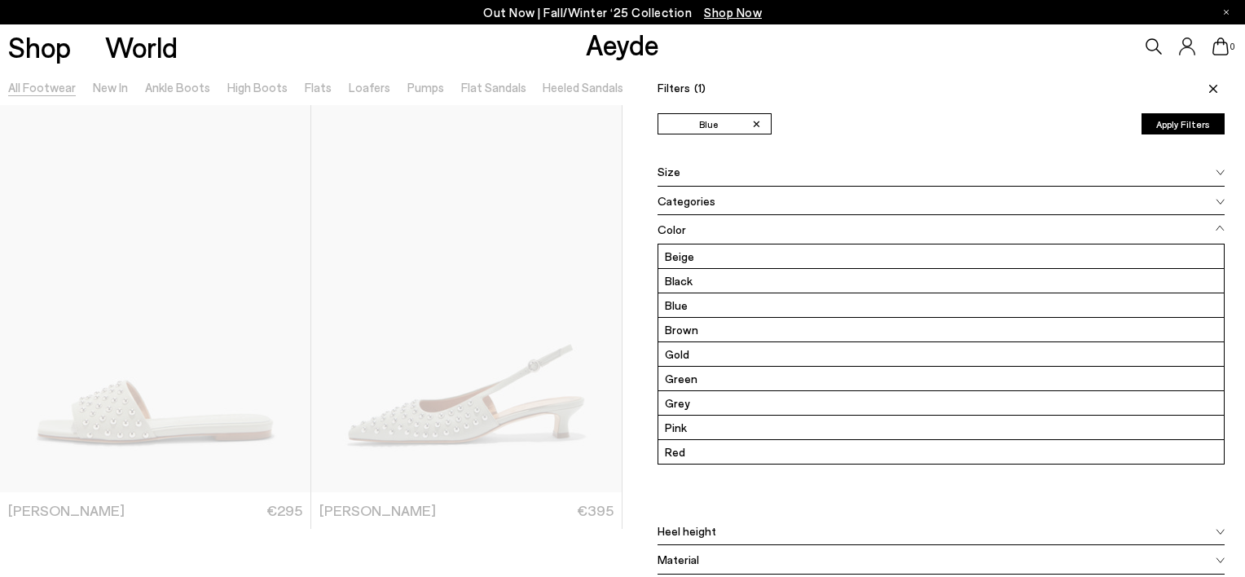
click at [1209, 86] on icon at bounding box center [1213, 89] width 8 height 8
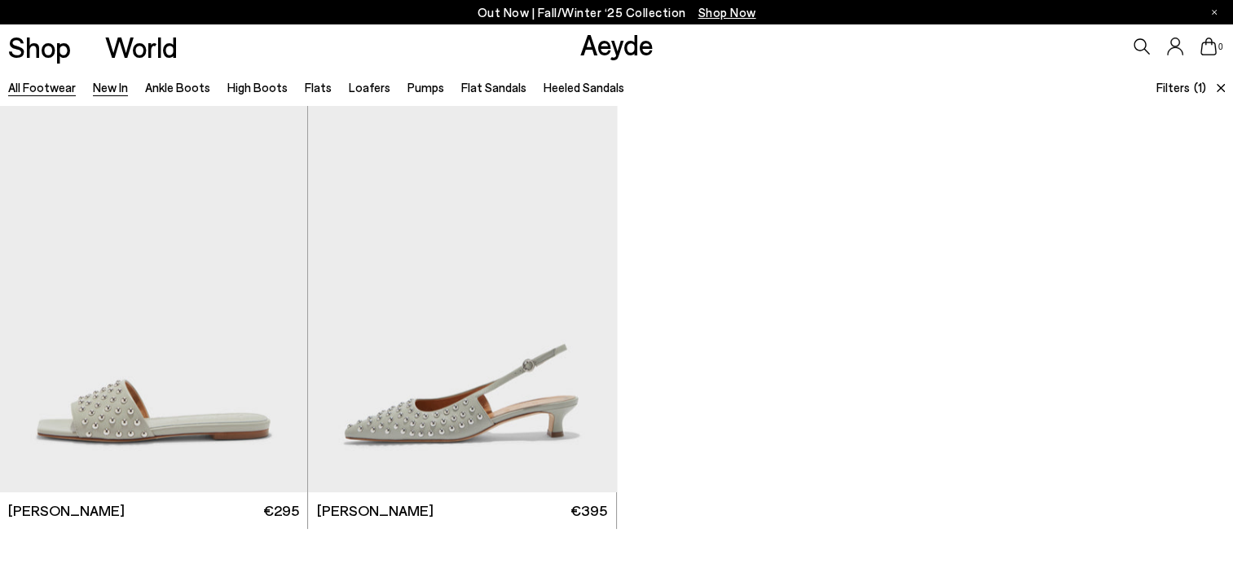
click at [110, 87] on link "New In" at bounding box center [110, 87] width 35 height 15
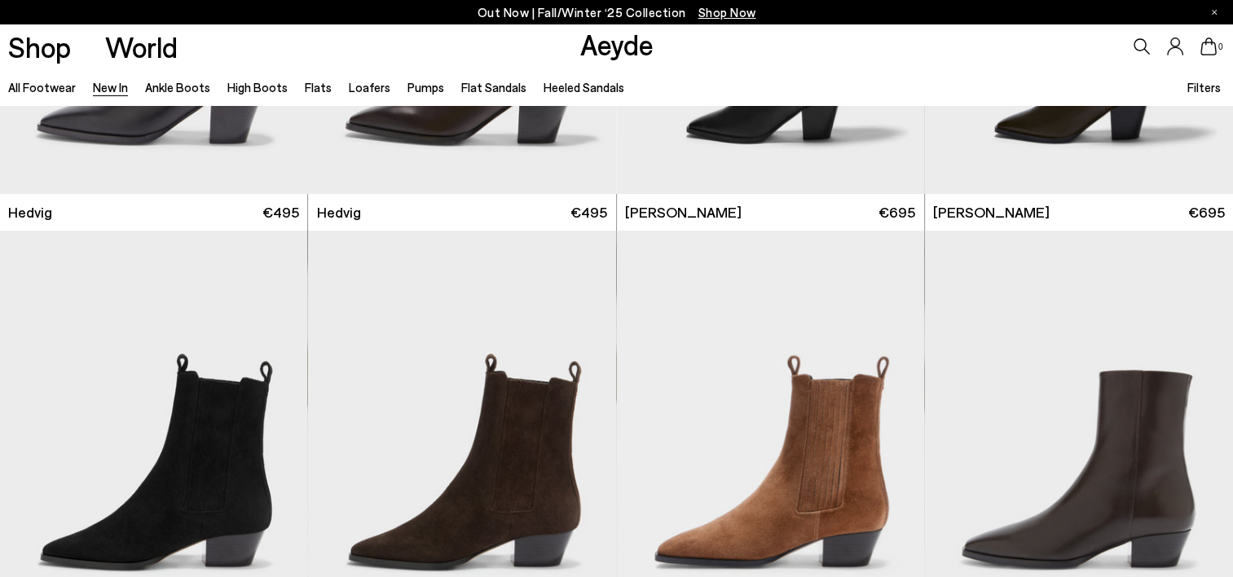
scroll to position [896, 0]
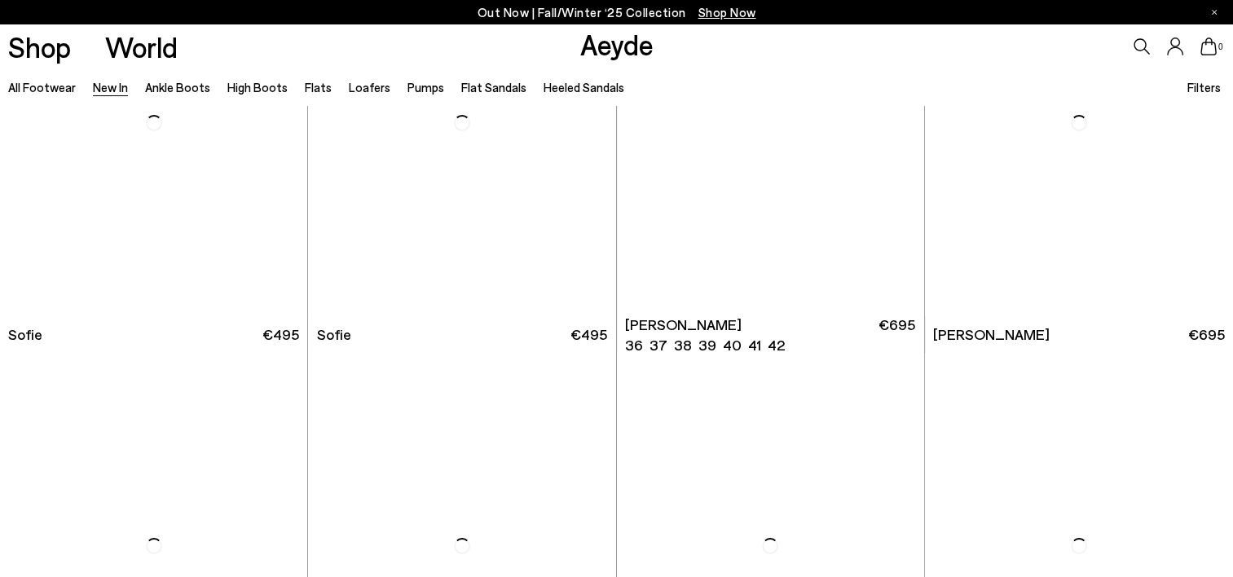
scroll to position [5974, 0]
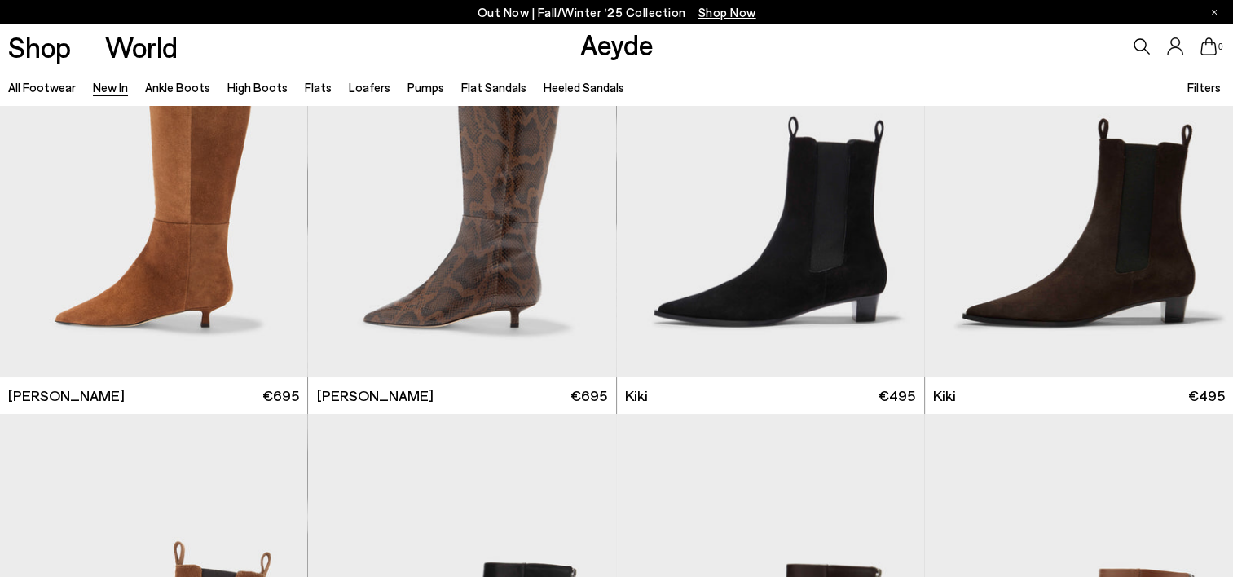
scroll to position [6273, 0]
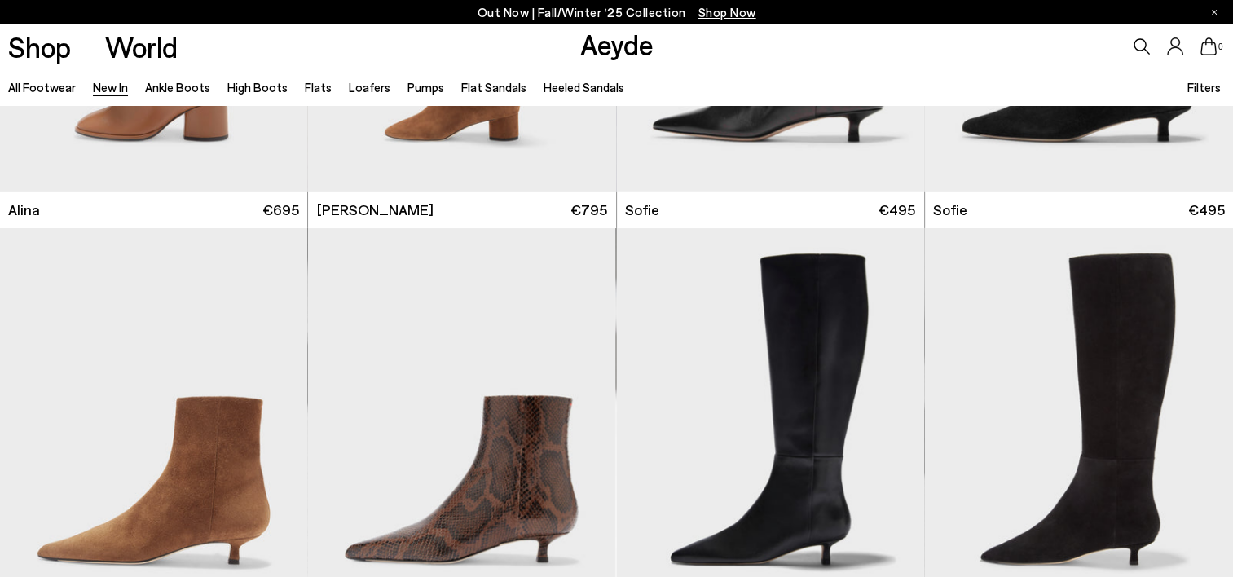
scroll to position [5675, 0]
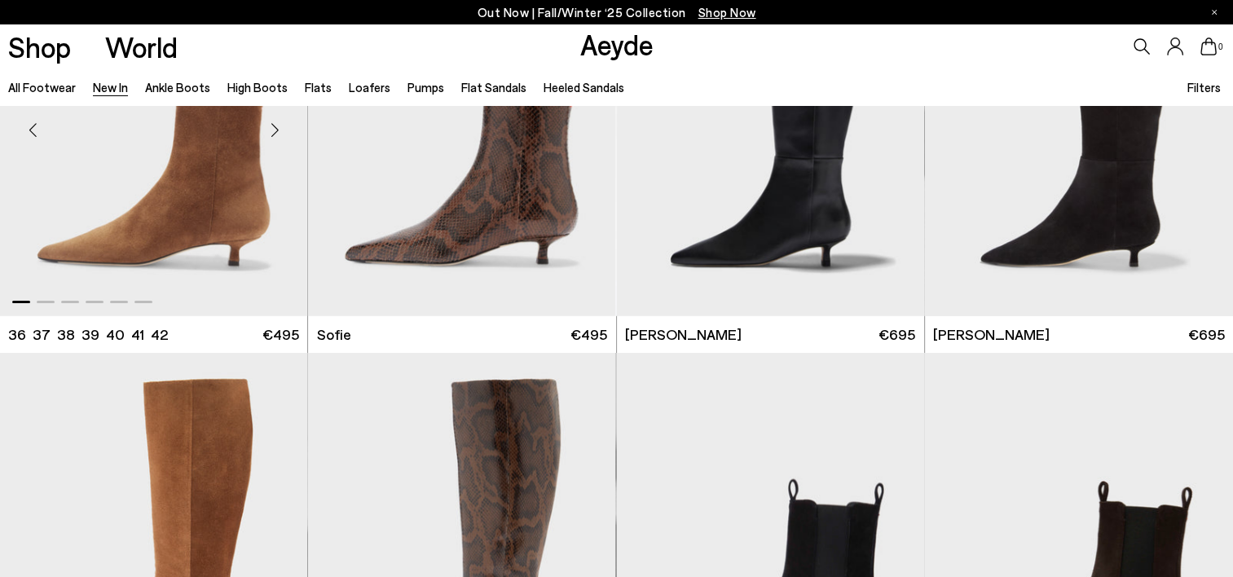
click at [240, 266] on img "1 / 6" at bounding box center [153, 123] width 307 height 386
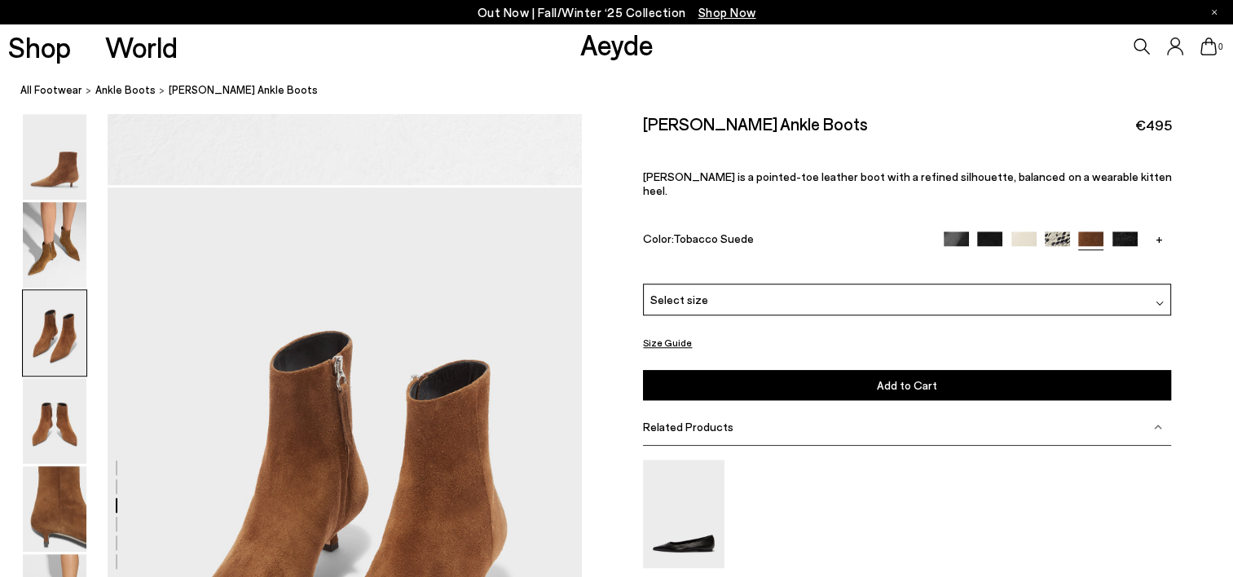
scroll to position [1493, 0]
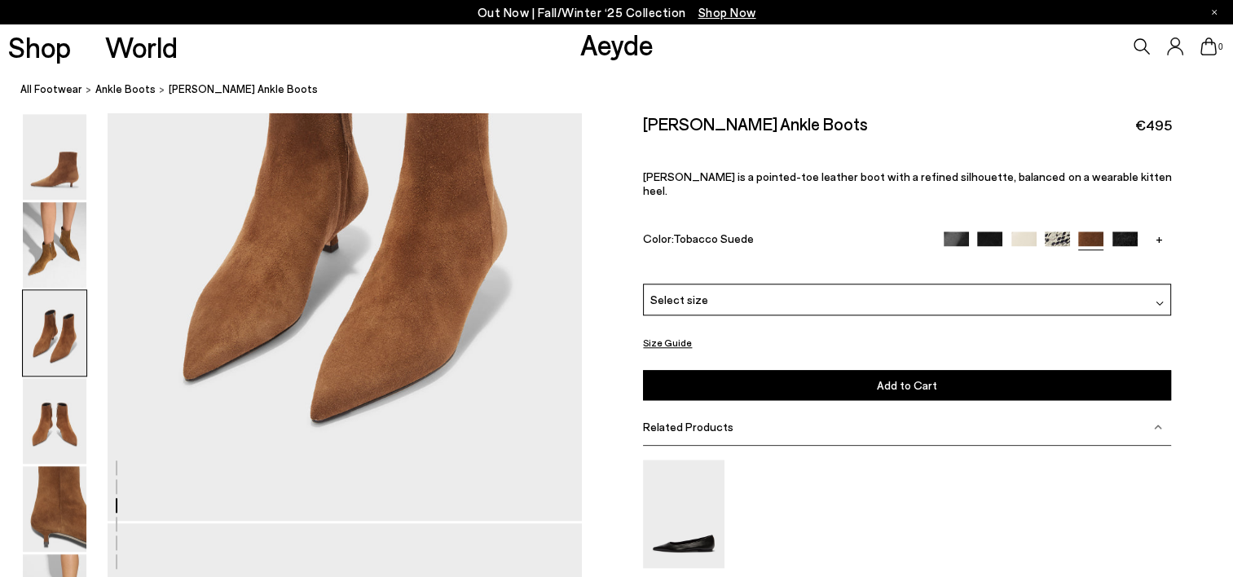
click at [1023, 231] on img at bounding box center [1023, 243] width 25 height 25
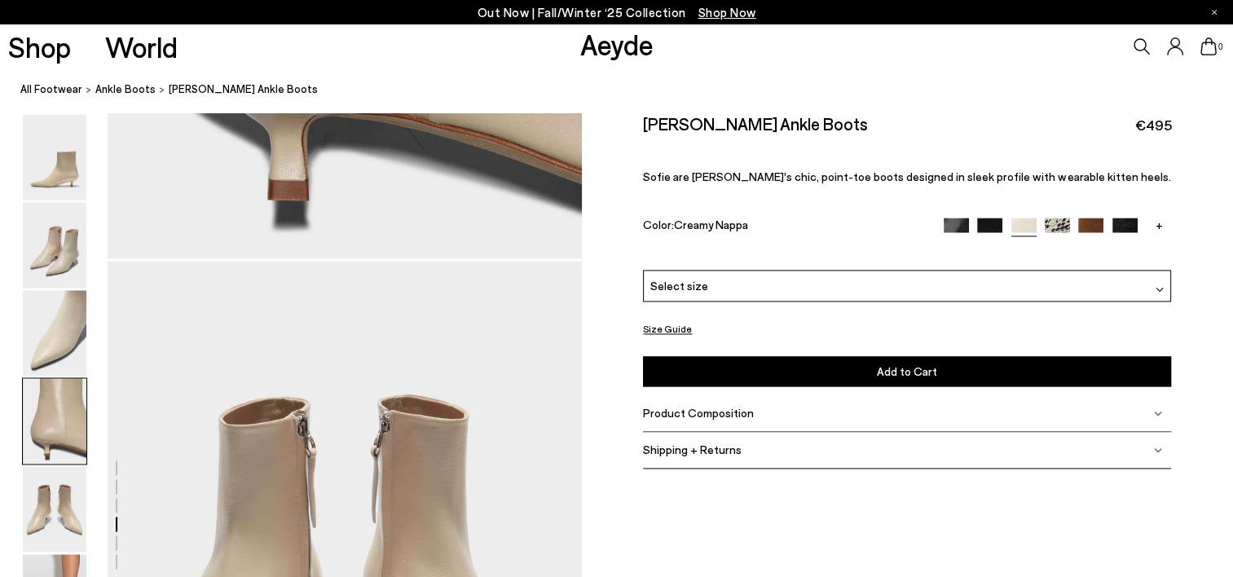
scroll to position [2688, 0]
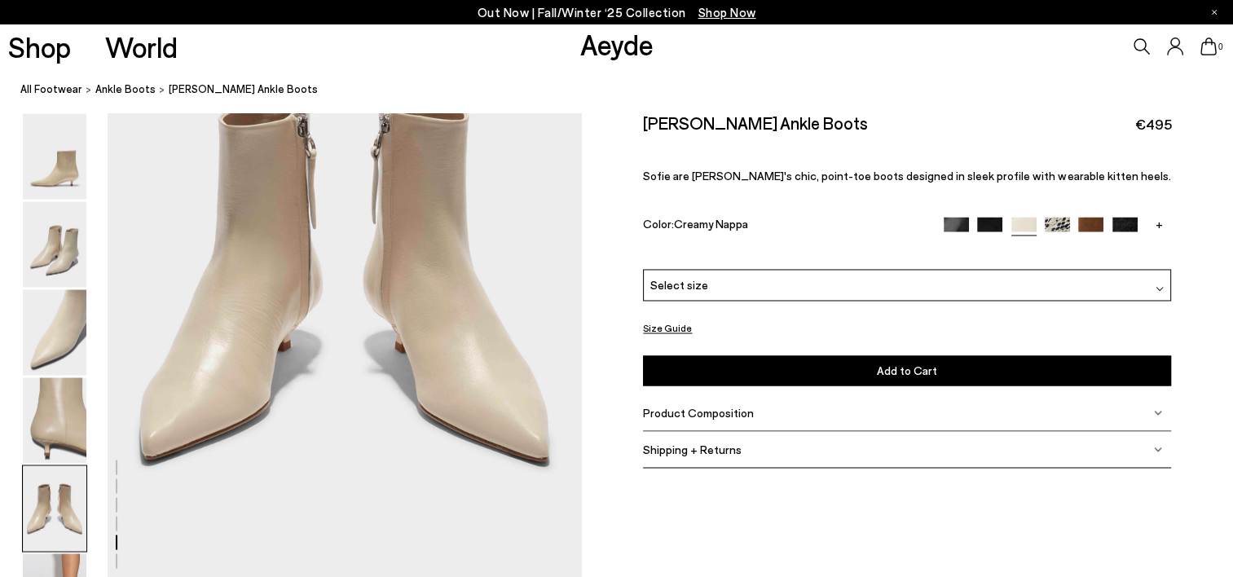
click at [1088, 222] on img at bounding box center [1090, 230] width 25 height 25
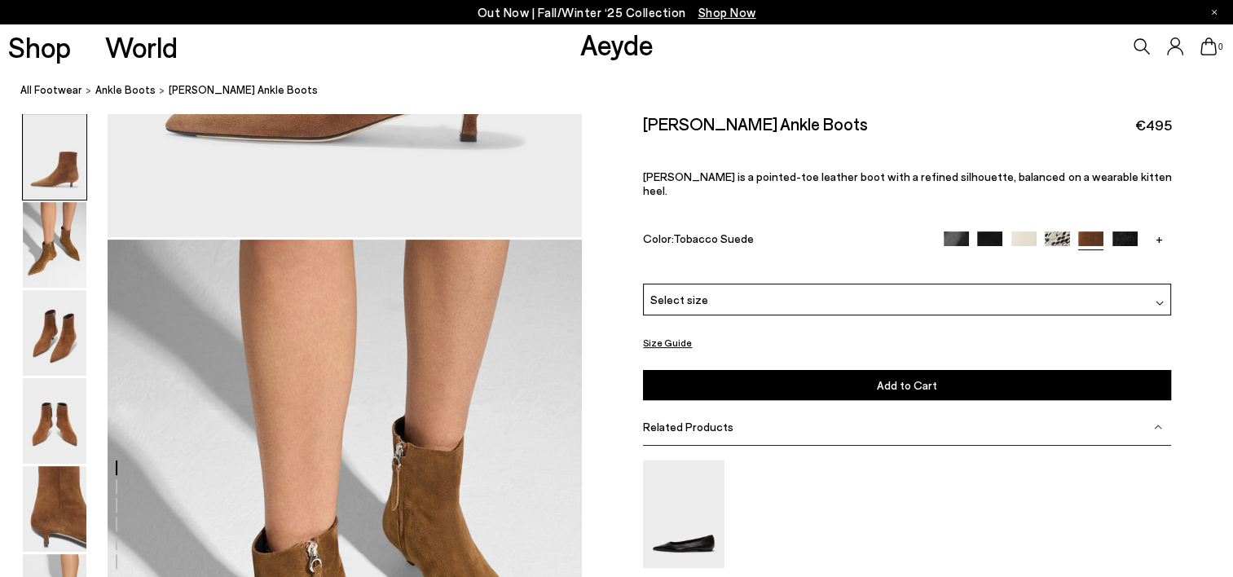
scroll to position [597, 0]
